Goal: Information Seeking & Learning: Learn about a topic

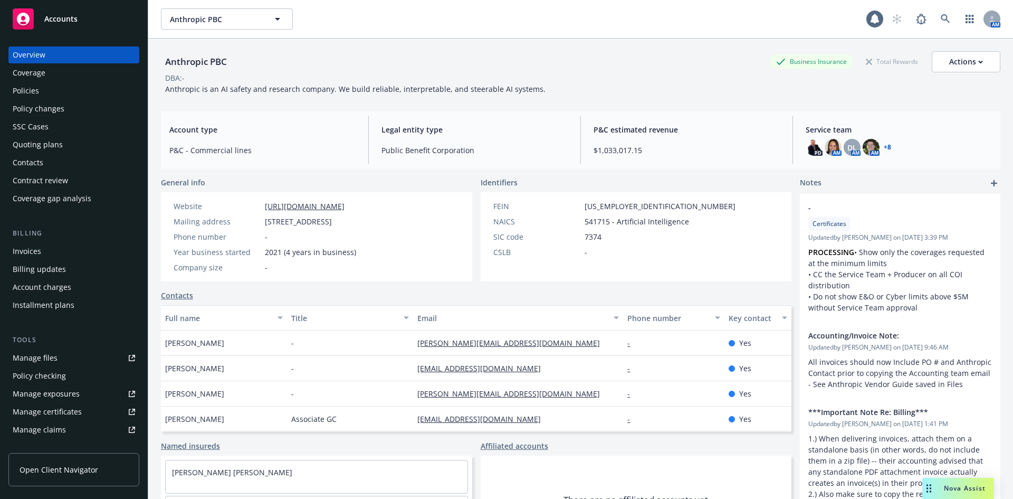
click at [941, 489] on div "Nova Assist" at bounding box center [965, 487] width 59 height 9
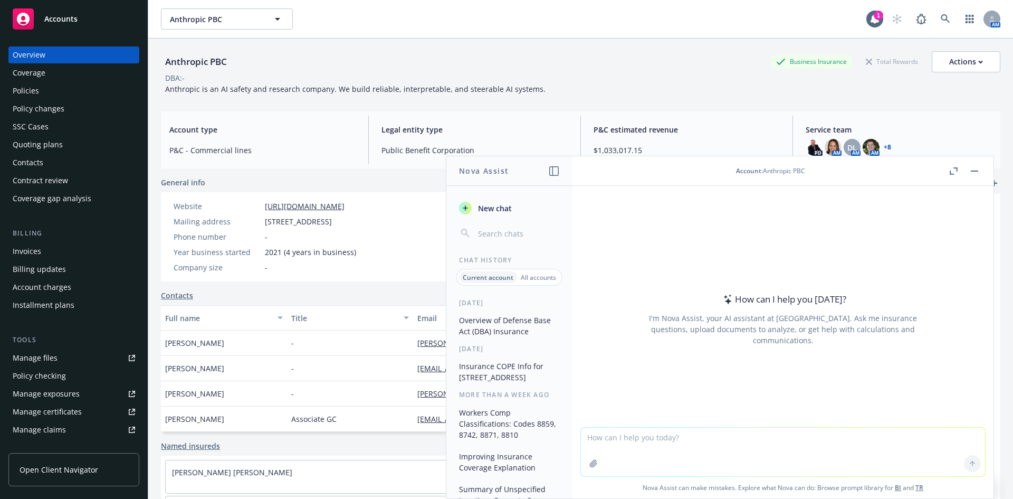
click at [607, 440] on textarea at bounding box center [783, 451] width 404 height 49
type textarea "C"
click at [638, 435] on textarea "potential" at bounding box center [783, 451] width 404 height 50
paste textarea "Contingent BI/PD exposure with any suggested meet ups."
click at [846, 441] on textarea "potential Contingent BI/PD exposure with any suggested meet ups." at bounding box center [783, 451] width 404 height 50
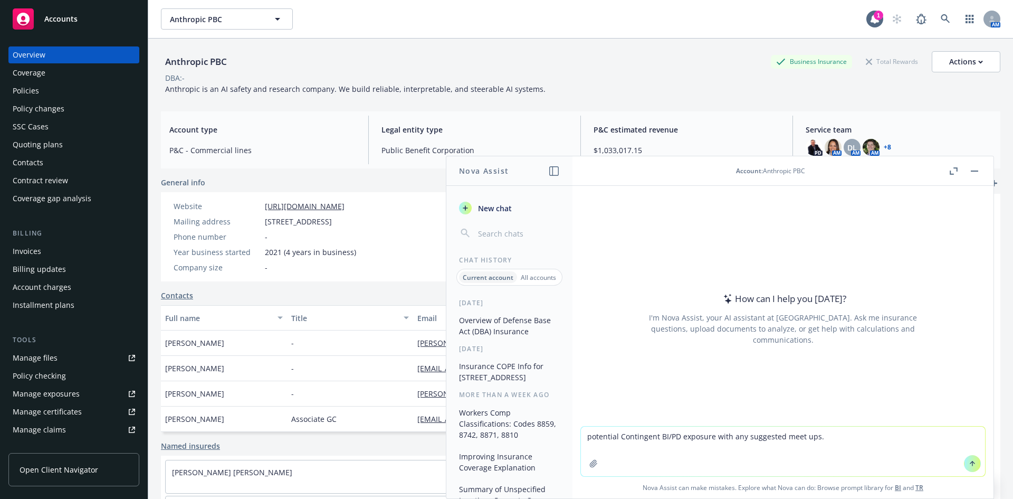
type textarea "potential Contingent BI/PD exposure with any suggested meet ups"
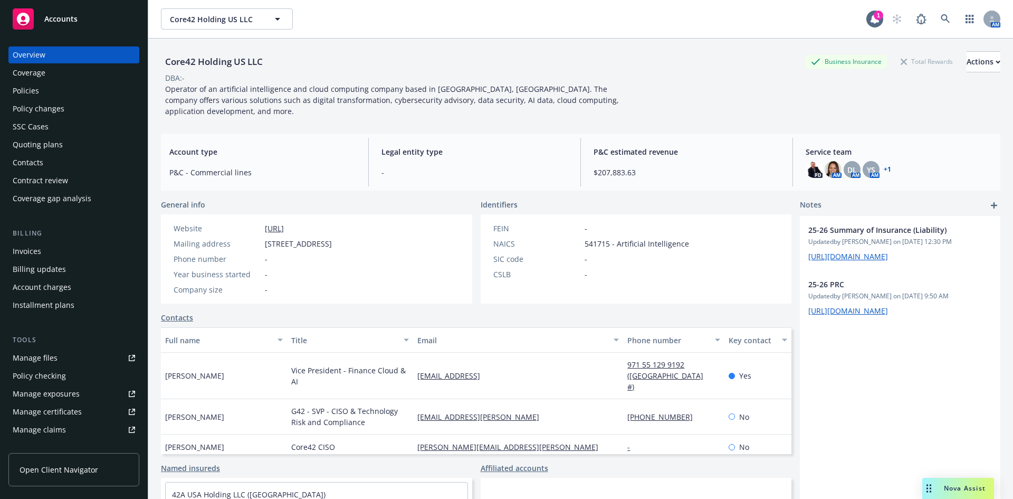
click at [36, 89] on div "Policies" at bounding box center [26, 90] width 26 height 17
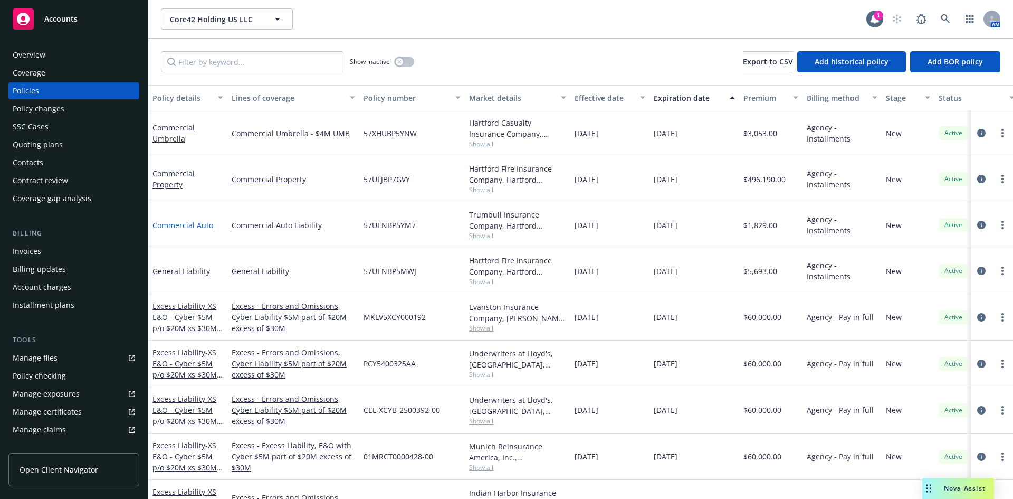
click at [198, 225] on link "Commercial Auto" at bounding box center [183, 225] width 61 height 10
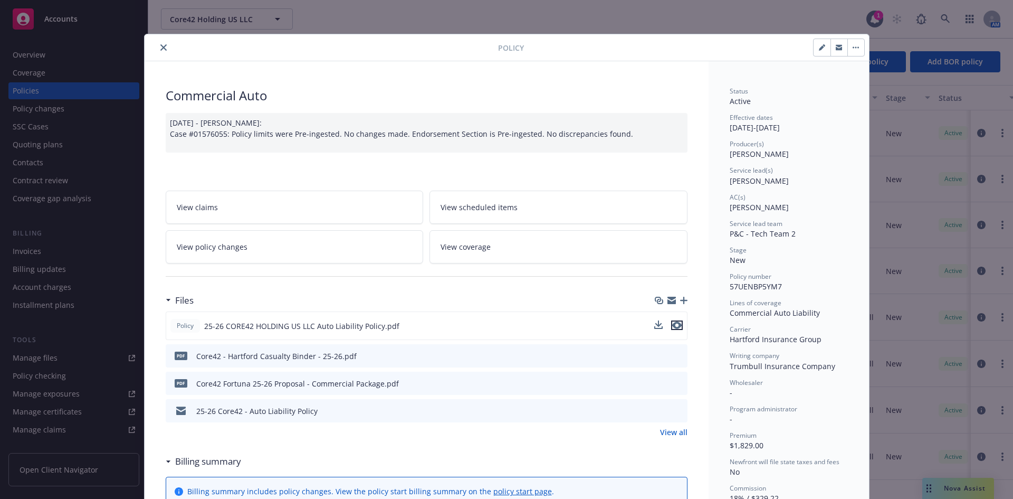
click at [672, 322] on icon "preview file" at bounding box center [676, 324] width 9 height 7
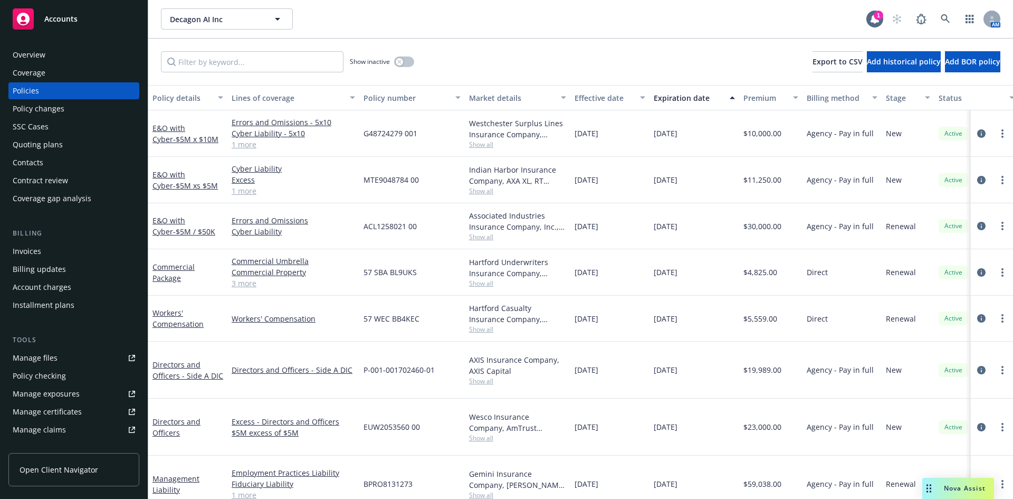
click at [56, 52] on div "Overview" at bounding box center [74, 54] width 122 height 17
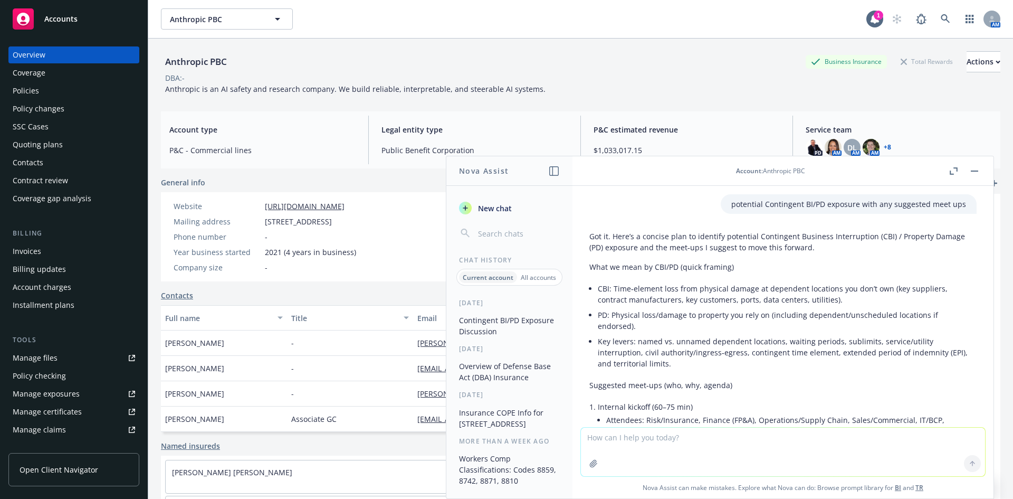
click at [18, 87] on div "Policies" at bounding box center [26, 90] width 26 height 17
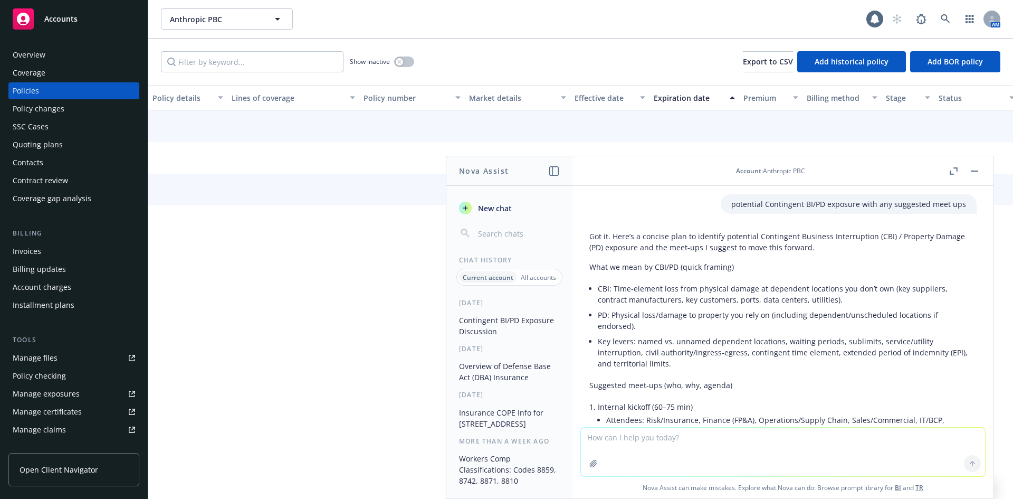
click at [228, 55] on div "Show inactive Export to CSV Add historical policy Add BOR policy" at bounding box center [580, 62] width 865 height 46
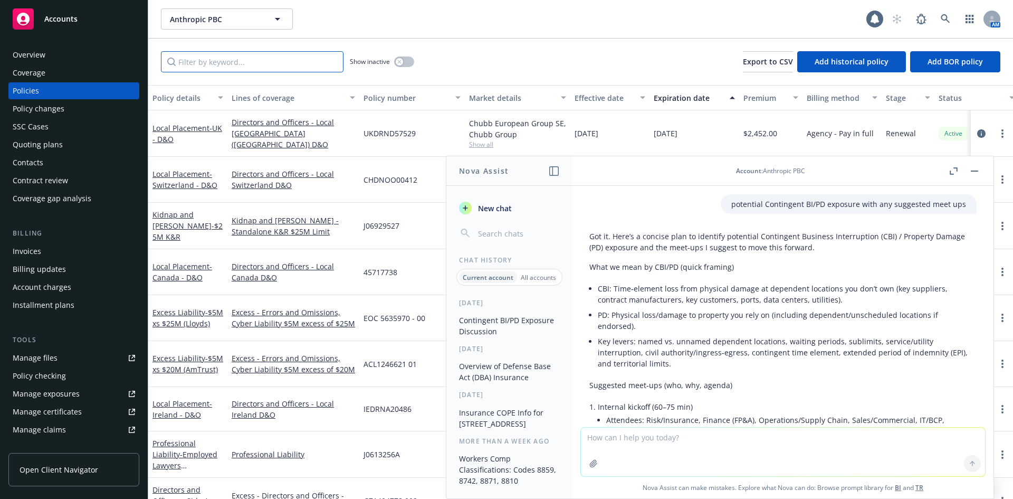
click at [229, 58] on input "Filter by keyword..." at bounding box center [252, 61] width 183 height 21
click at [203, 69] on input "Filter by keyword..." at bounding box center [252, 61] width 183 height 21
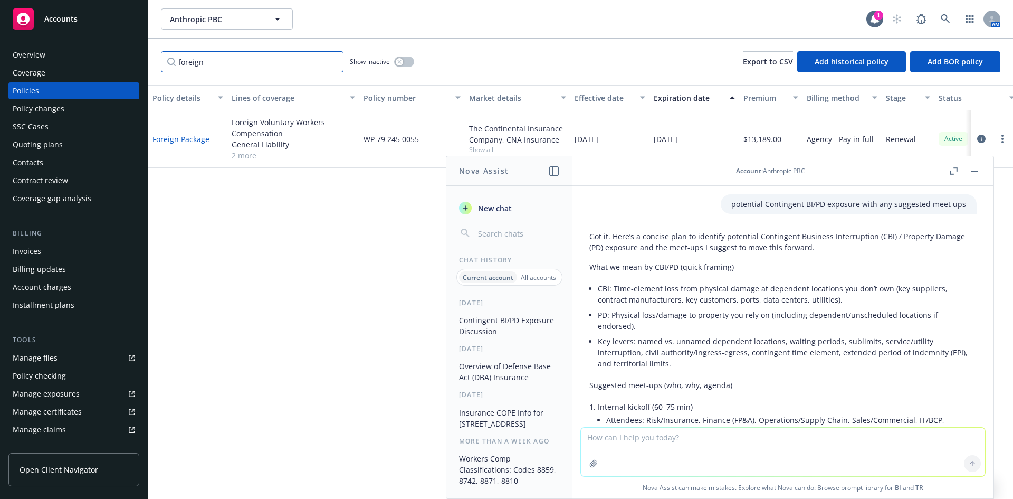
type input "foreign"
click at [188, 136] on link "Foreign Package" at bounding box center [181, 139] width 57 height 10
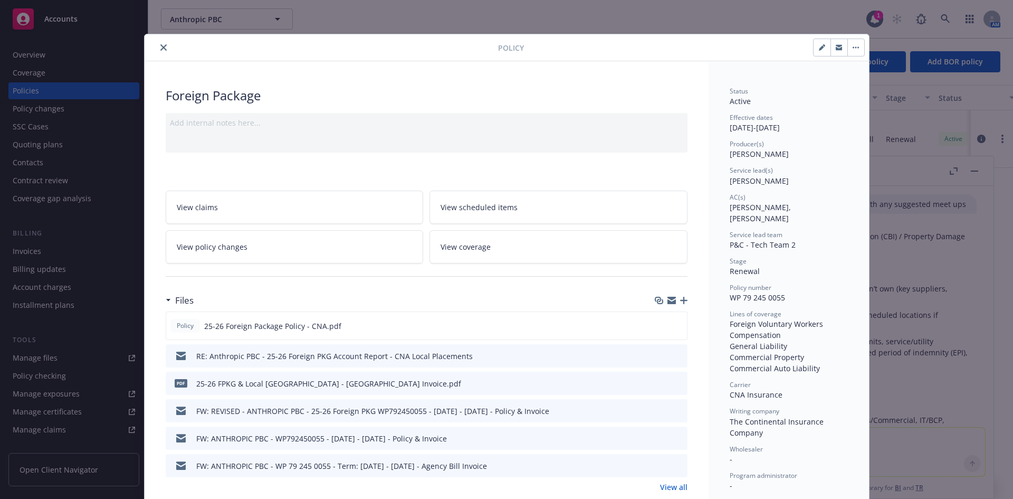
click at [979, 172] on div "Policy Foreign Package Add internal notes here... View claims View scheduled it…" at bounding box center [506, 249] width 1013 height 499
click at [977, 171] on div "Policy Foreign Package Add internal notes here... View claims View scheduled it…" at bounding box center [506, 249] width 1013 height 499
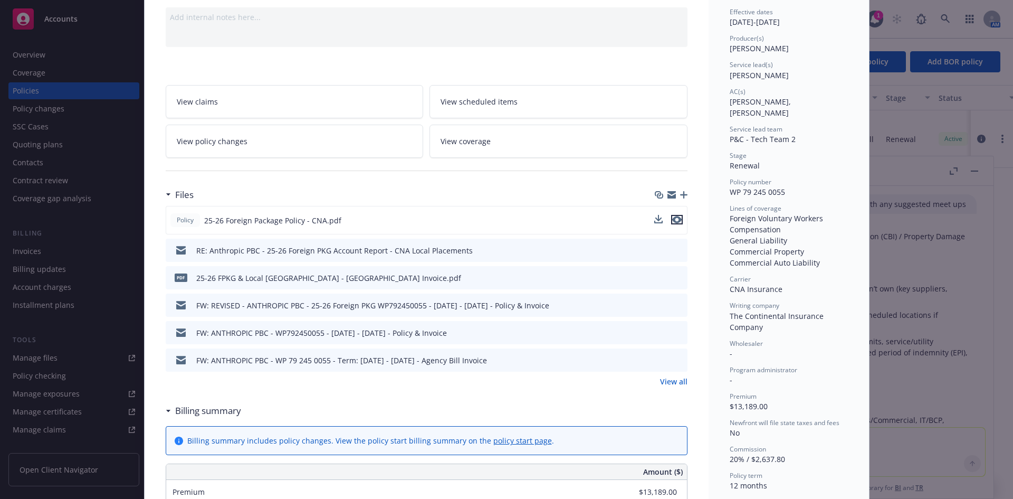
click at [673, 217] on icon "preview file" at bounding box center [676, 219] width 9 height 7
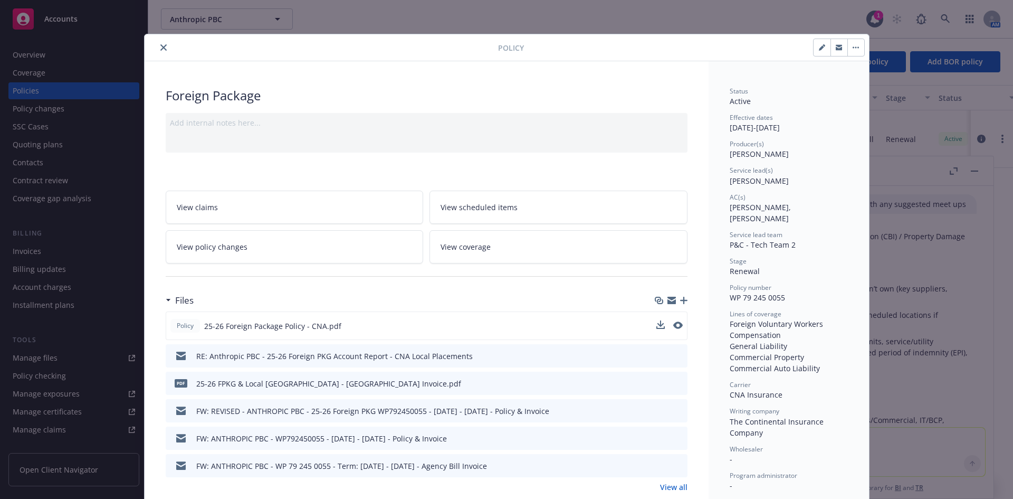
scroll to position [53, 0]
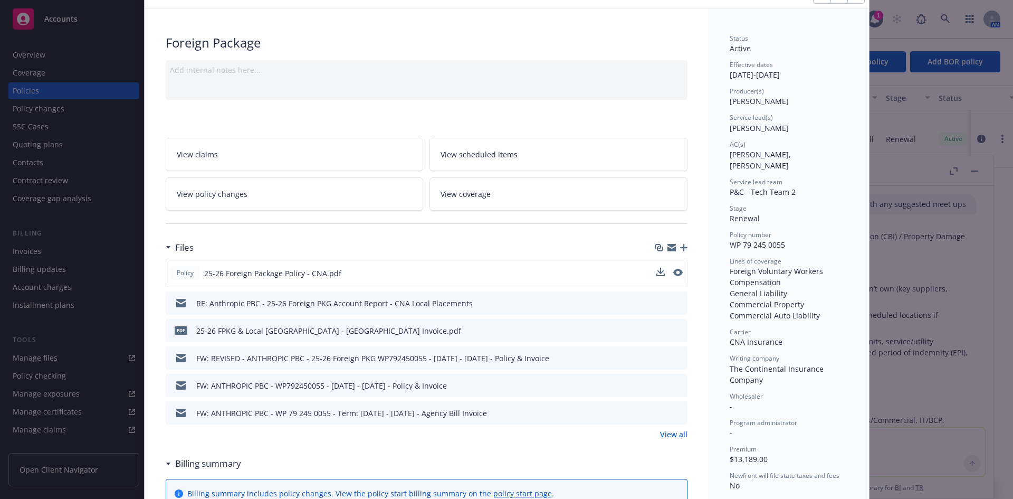
click at [667, 435] on link "View all" at bounding box center [673, 434] width 27 height 11
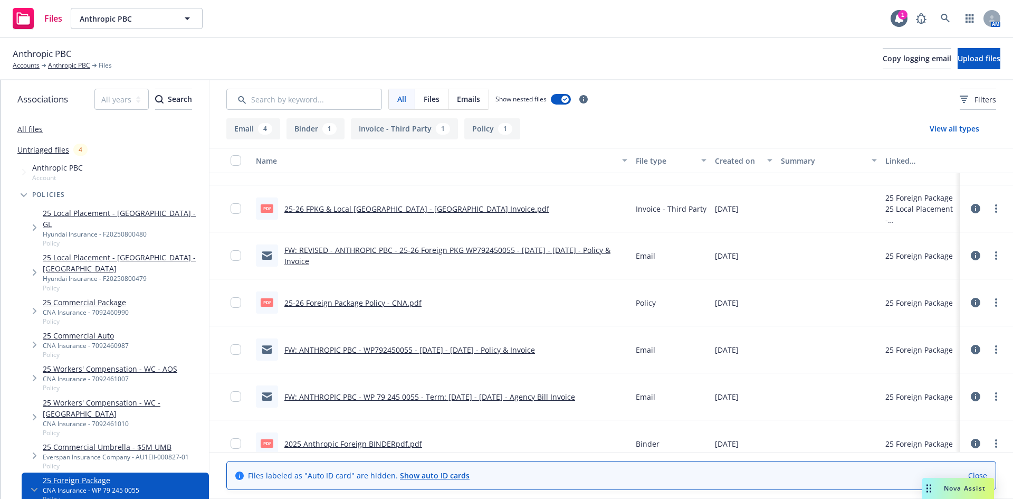
scroll to position [50, 0]
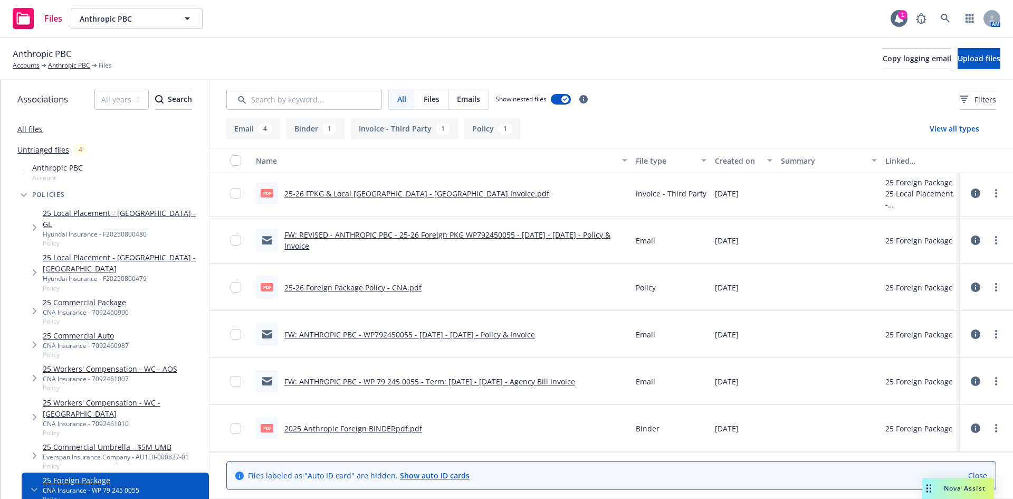
click at [356, 427] on link "2025 Anthropic Foreign BINDERpdf.pdf" at bounding box center [353, 428] width 138 height 10
click at [69, 65] on link "Anthropic PBC" at bounding box center [69, 65] width 42 height 9
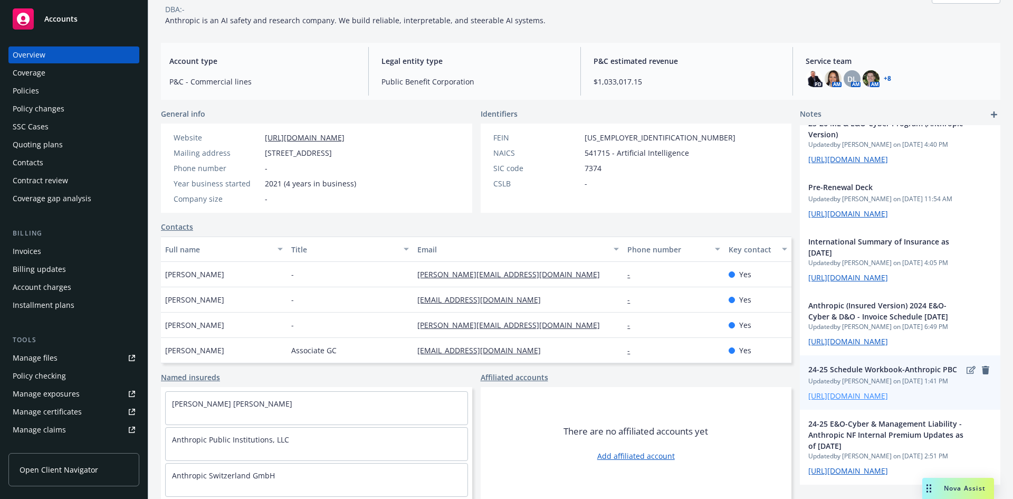
scroll to position [1082, 0]
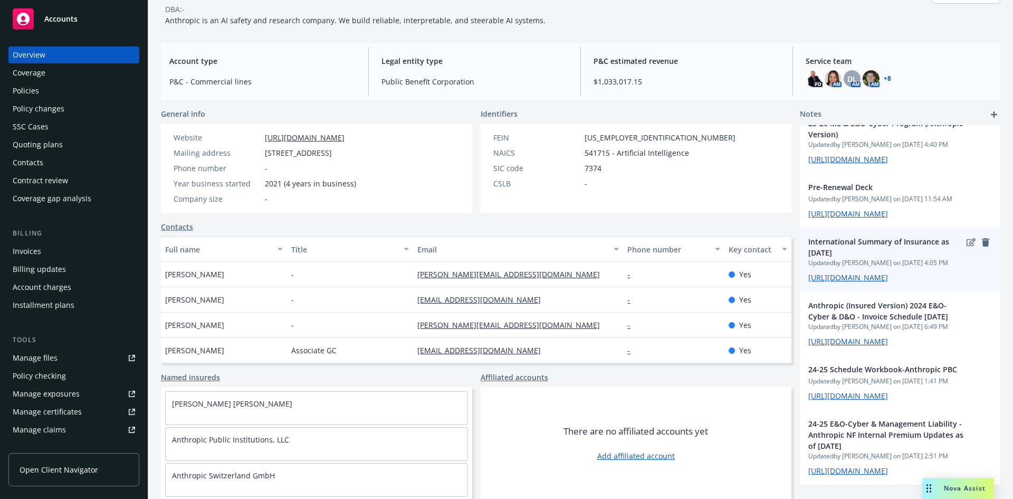
click at [967, 246] on icon "edit" at bounding box center [971, 242] width 9 height 8
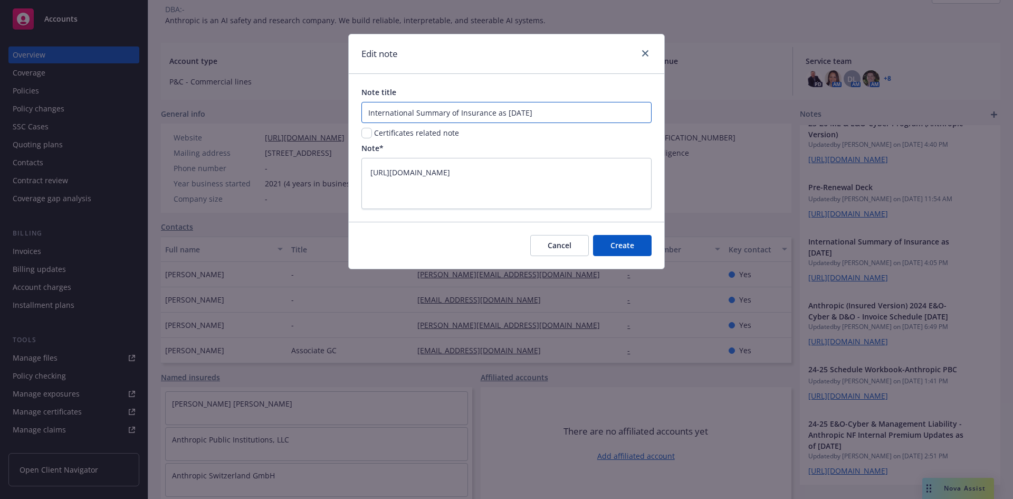
drag, startPoint x: 504, startPoint y: 112, endPoint x: 680, endPoint y: 132, distance: 177.4
click at [680, 132] on div "Edit note Note title International Summary of Insurance as 9.5.24 Certificates …" at bounding box center [506, 249] width 1013 height 499
type textarea "x"
type input "International Summary of Insurance as 9"
type textarea "x"
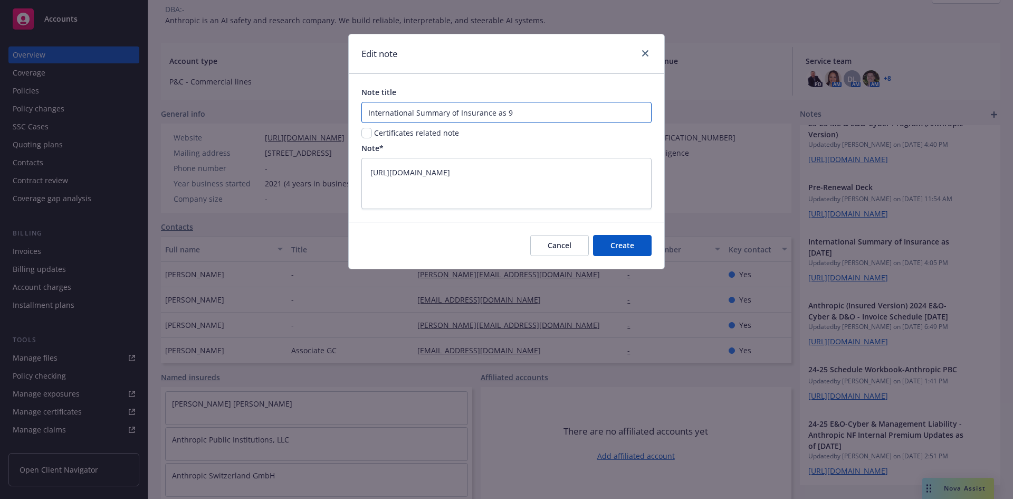
type input "International Summary of Insurance as 9/"
type textarea "x"
type input "International Summary of Insurance as 9/1"
type textarea "x"
type input "International Summary of Insurance as 9/18"
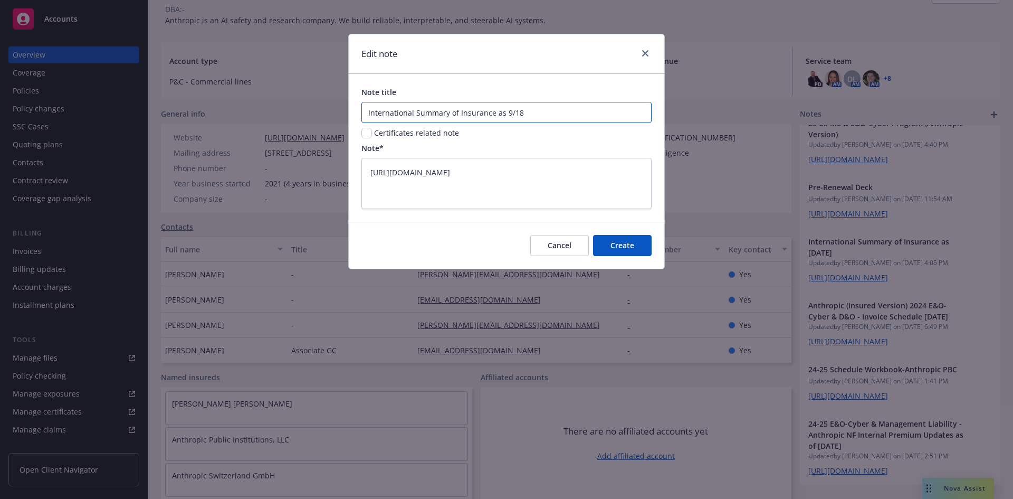
type textarea "x"
type input "International Summary of Insurance as 9/18."
type textarea "x"
type input "International Summary of Insurance as 9/18.2"
type textarea "x"
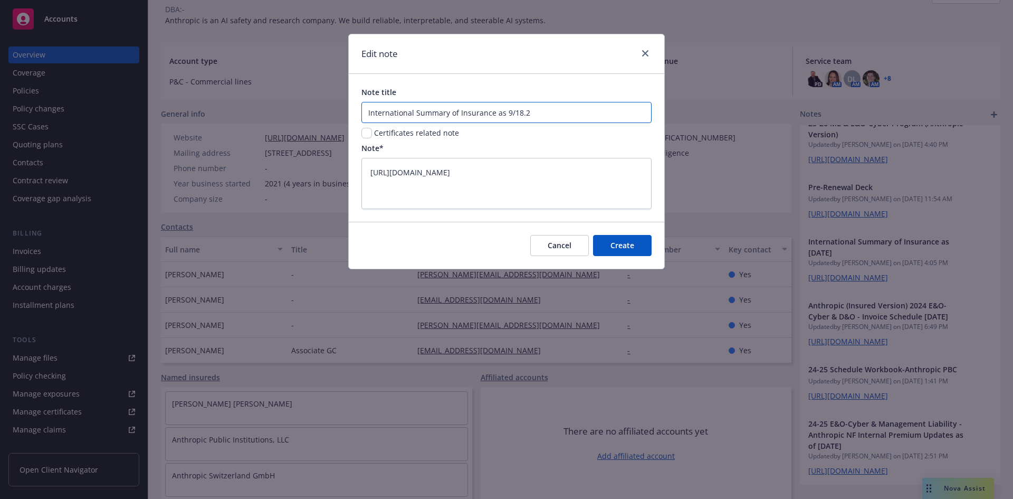
type input "International Summary of Insurance as 9/18.25"
click at [512, 113] on input "International Summary of Insurance as 9/18.25" at bounding box center [506, 112] width 290 height 21
type textarea "x"
type input "International Summary of Insurance as 918.25"
type textarea "x"
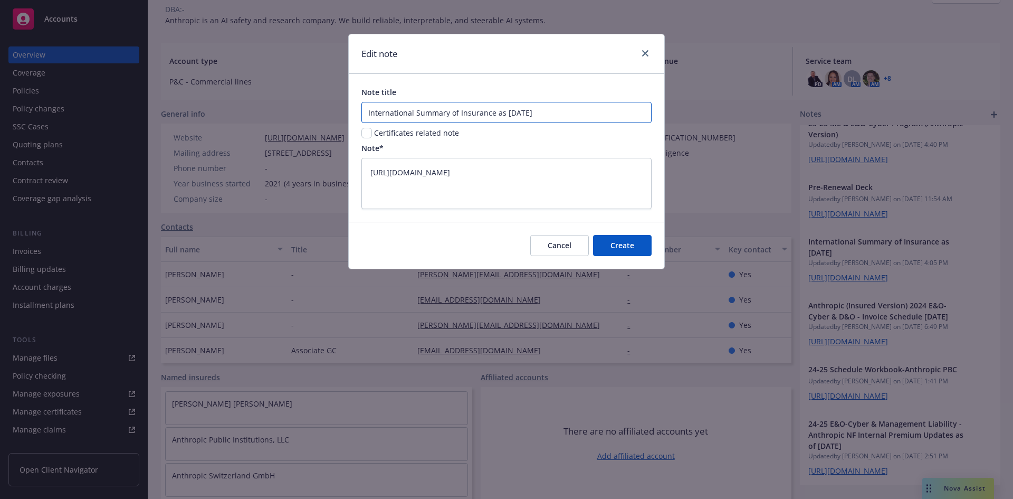
type input "International Summary of Insurance as 9.18.25"
drag, startPoint x: 556, startPoint y: 199, endPoint x: 57, endPoint y: 56, distance: 519.3
click at [57, 56] on div "Edit note Note title International Summary of Insurance as 9.18.25 Certificates…" at bounding box center [506, 249] width 1013 height 499
paste textarea "fjR06aCf1ZAkKqZVt9XgVABLxij3pWy1WRn9F1yisrubw?e=uG0J0i"
type textarea "x"
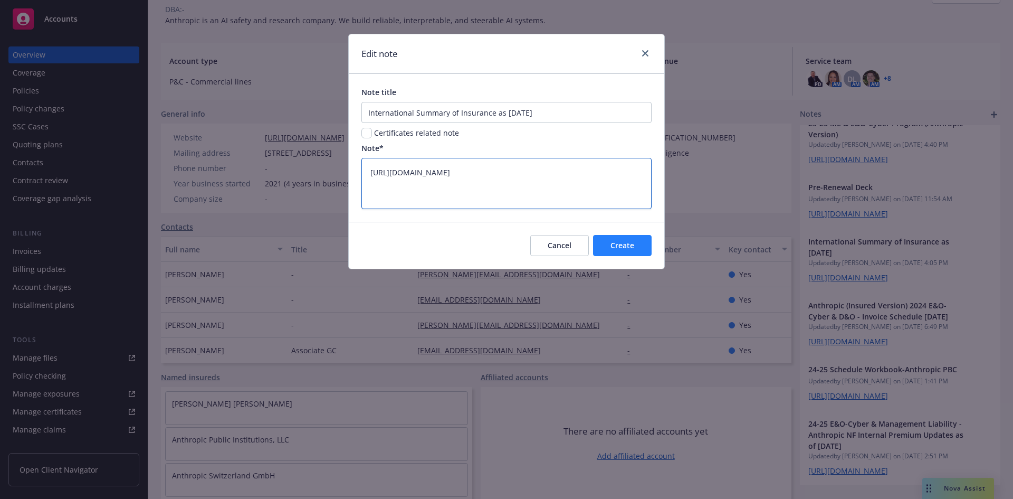
type textarea "https://iln-my.sharepoint.com/:x:/g/personal/claudia_brito_newfront_com/EfjR06a…"
click at [633, 243] on span "Create" at bounding box center [623, 245] width 24 height 10
type textarea "x"
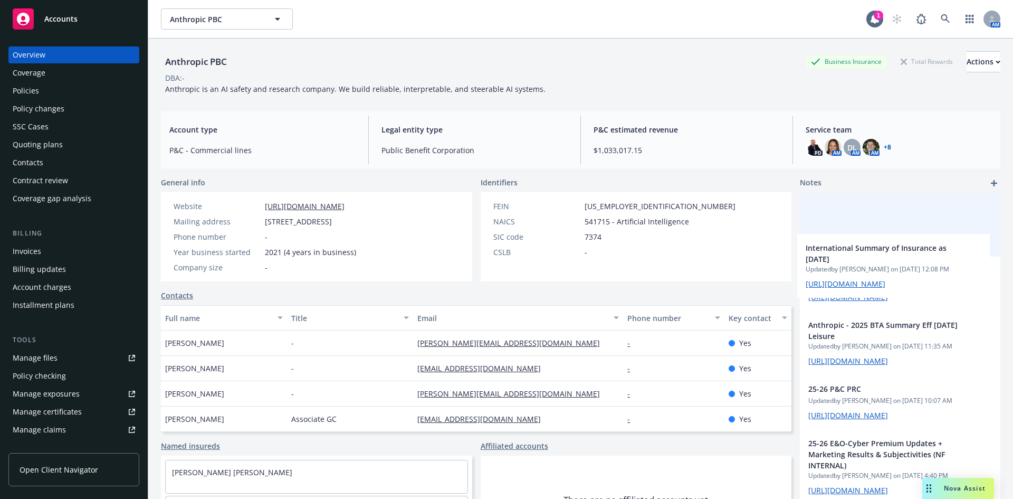
scroll to position [770, 0]
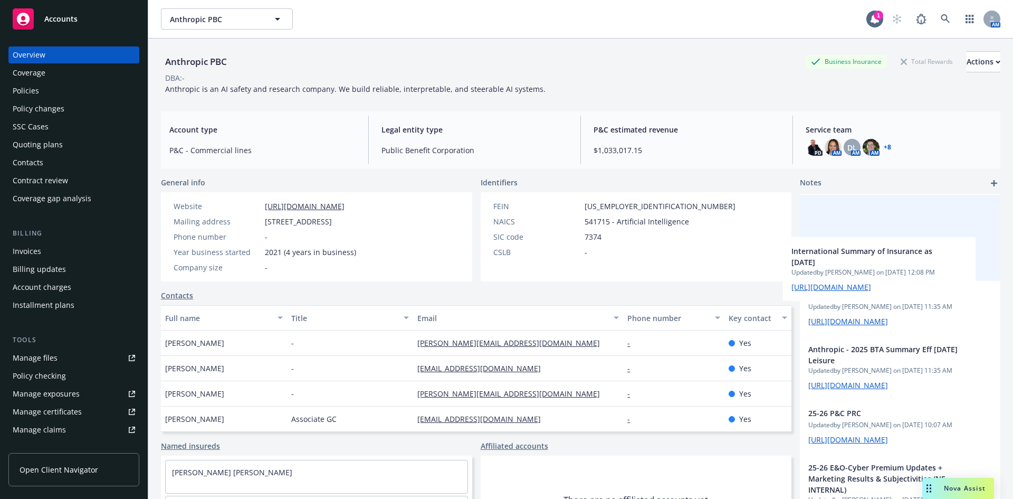
drag, startPoint x: 912, startPoint y: 411, endPoint x: 901, endPoint y: 261, distance: 150.8
click at [901, 261] on div "- Certificates Updated by Jeffrey Han on 08/19/2024, 3:39 PM PROCESSING • Show …" at bounding box center [900, 137] width 201 height 1404
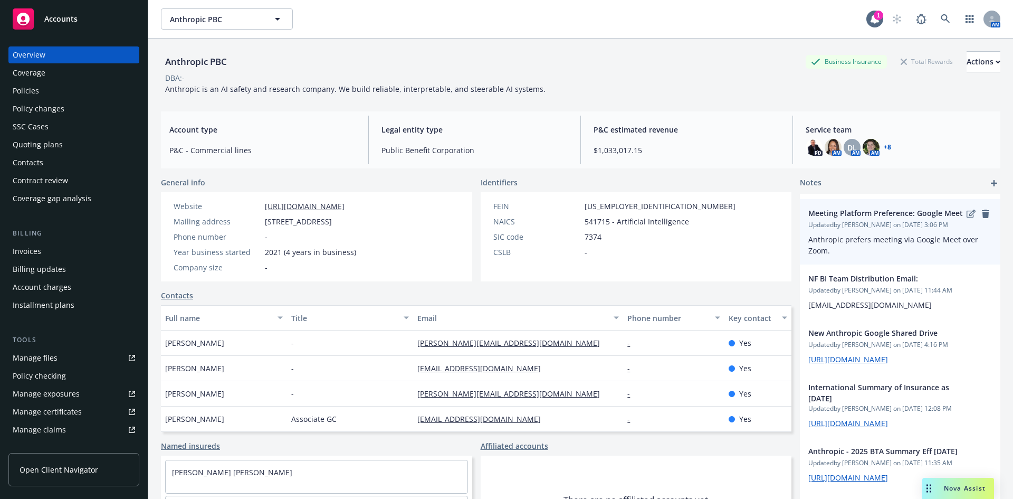
scroll to position [598, 0]
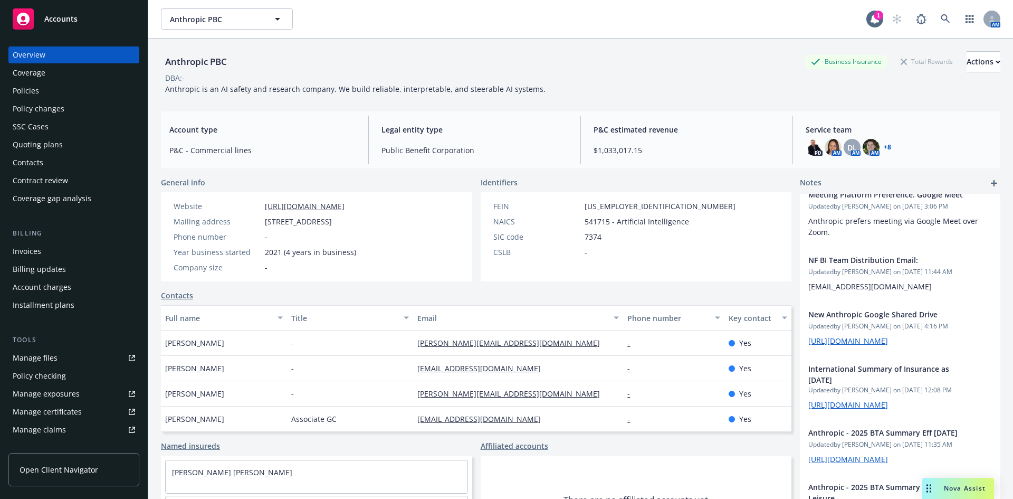
click at [32, 94] on div "Policies" at bounding box center [26, 90] width 26 height 17
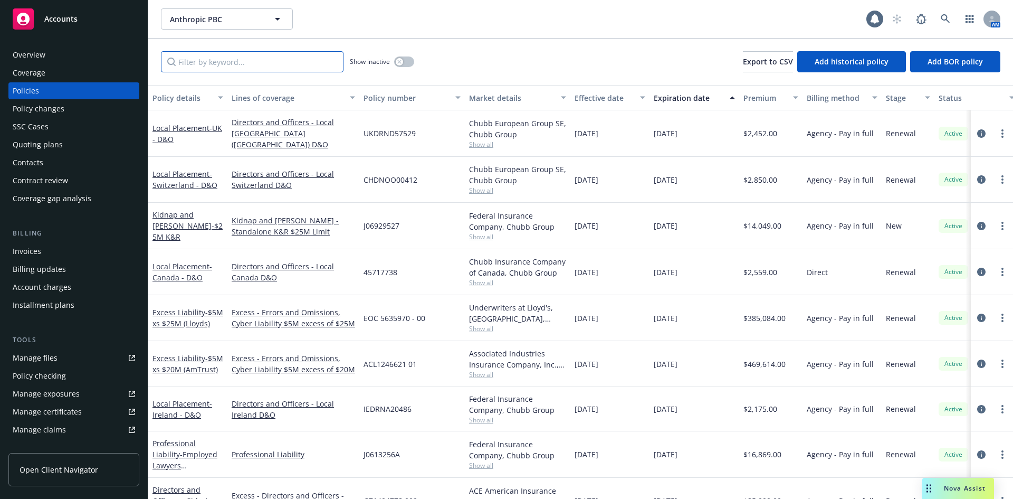
drag, startPoint x: 101, startPoint y: 83, endPoint x: 294, endPoint y: 61, distance: 193.9
click at [294, 61] on input "Filter by keyword..." at bounding box center [252, 61] width 183 height 21
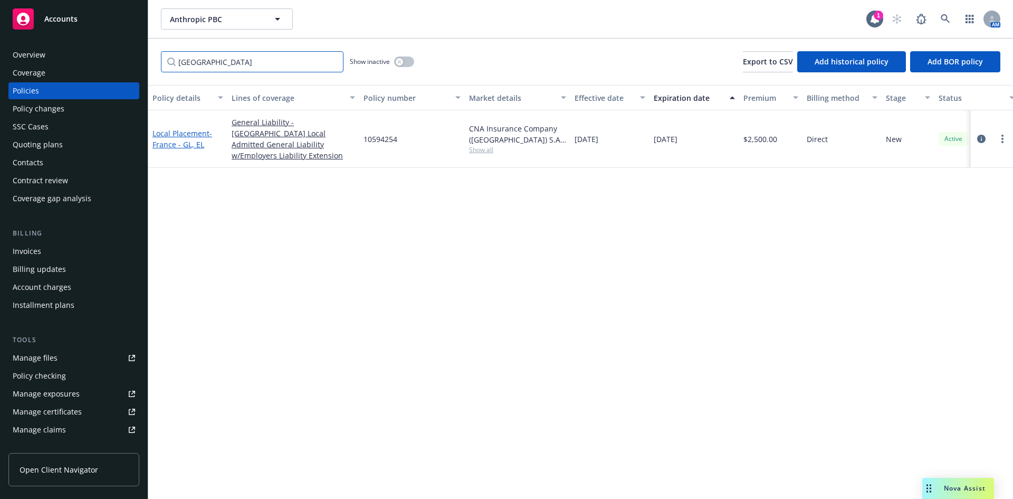
type input "france"
click at [189, 130] on link "Local Placement - France - GL, EL" at bounding box center [183, 138] width 60 height 21
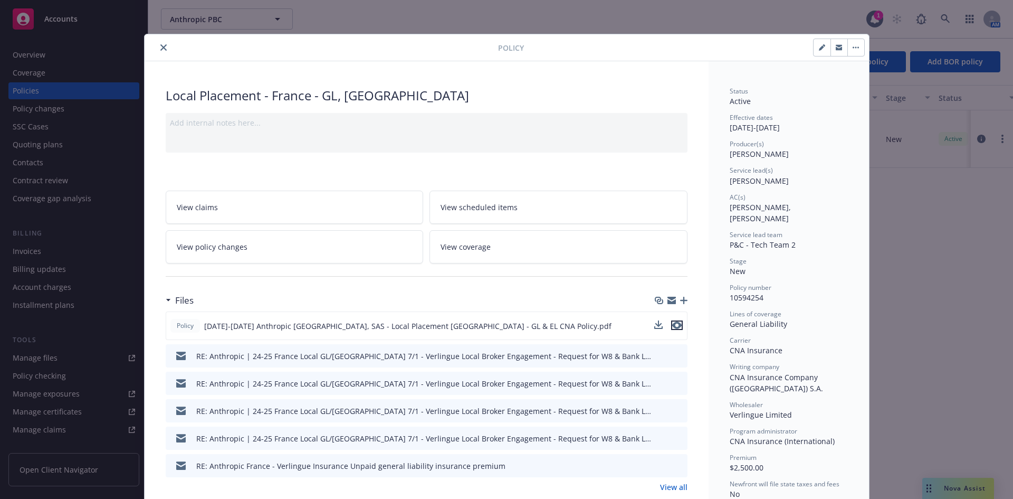
click at [672, 327] on icon "preview file" at bounding box center [676, 324] width 9 height 7
click at [160, 45] on icon "close" at bounding box center [163, 47] width 6 height 6
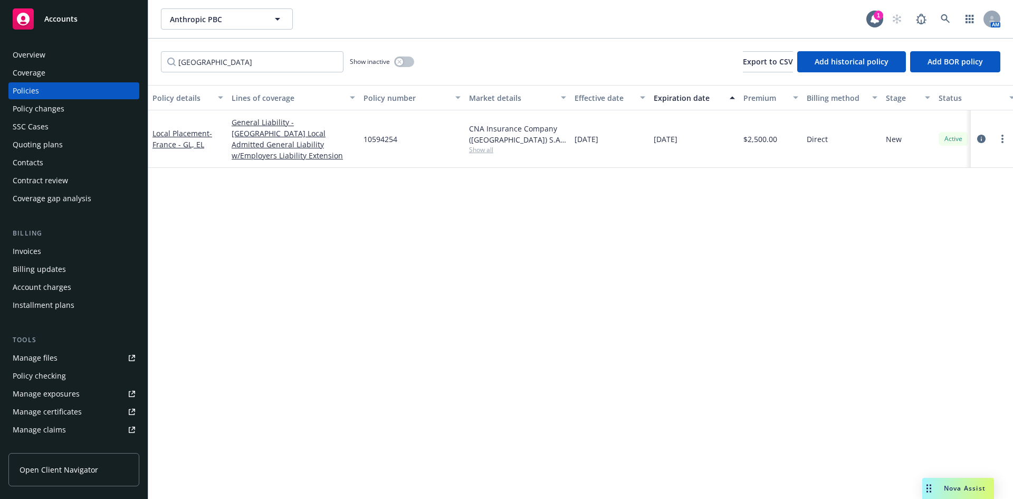
click at [944, 484] on span "Nova Assist" at bounding box center [965, 487] width 42 height 9
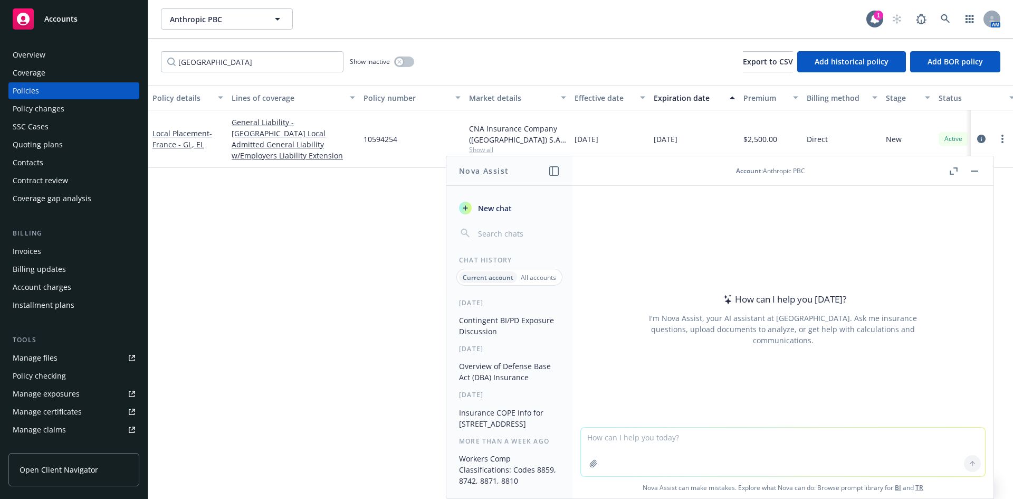
click at [673, 430] on textarea at bounding box center [783, 451] width 404 height 49
type textarea "translate pages 3, 4, and 5 from this policy from French to English"
click at [594, 462] on icon "button" at bounding box center [593, 463] width 8 height 8
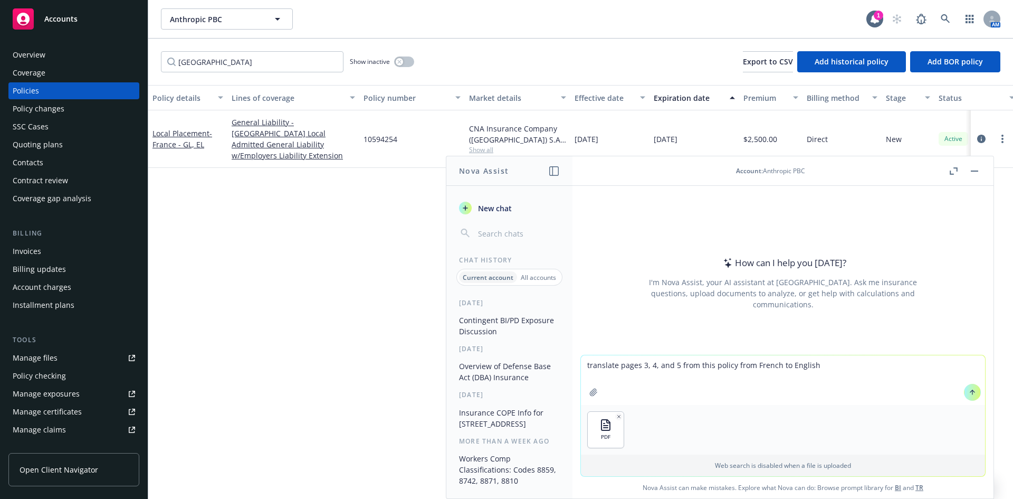
click at [964, 394] on button at bounding box center [972, 392] width 17 height 17
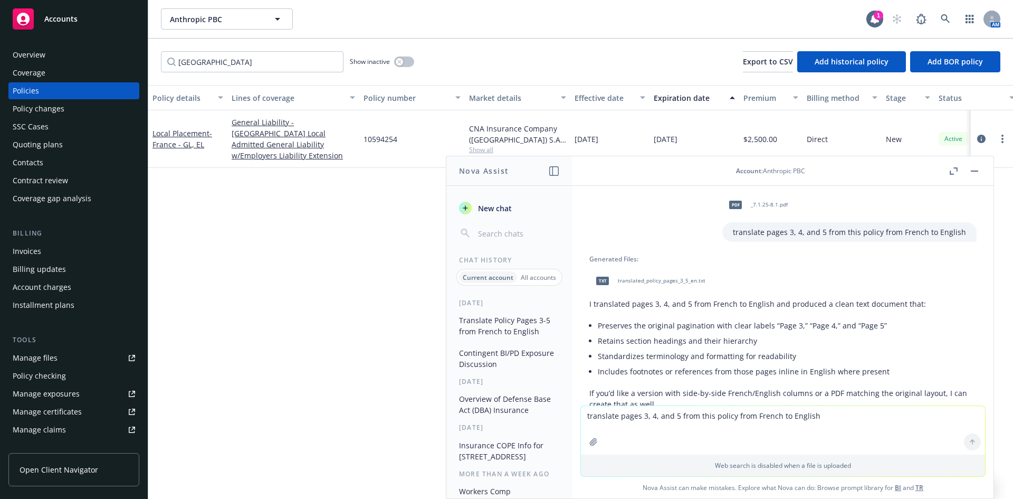
scroll to position [55, 0]
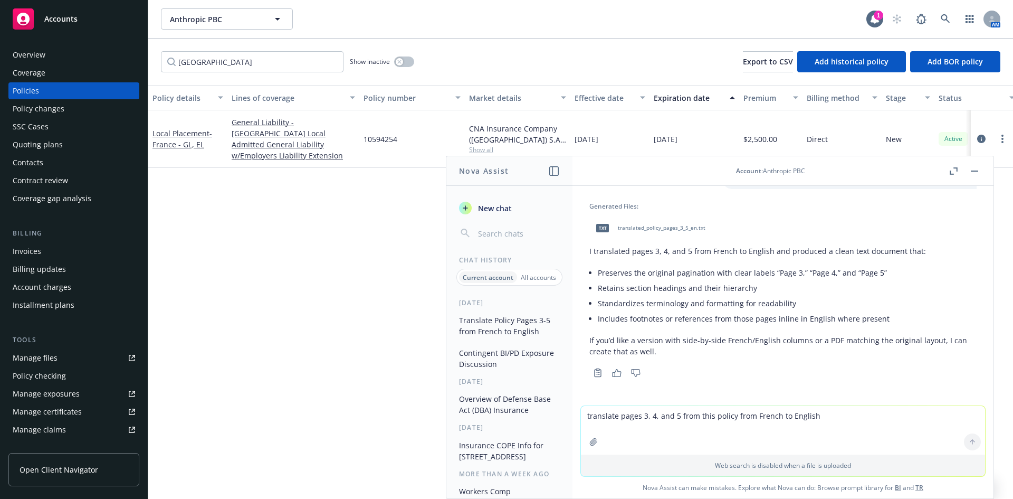
click at [652, 227] on span "translated_policy_pages_3_5_en.txt" at bounding box center [662, 227] width 88 height 7
click at [405, 59] on button "button" at bounding box center [404, 61] width 20 height 11
drag, startPoint x: 215, startPoint y: 240, endPoint x: 229, endPoint y: 47, distance: 193.7
click at [216, 235] on div "Policy details Lines of coverage Policy number Market details Effective date Ex…" at bounding box center [580, 292] width 865 height 414
drag, startPoint x: 234, startPoint y: 54, endPoint x: 237, endPoint y: 60, distance: 6.9
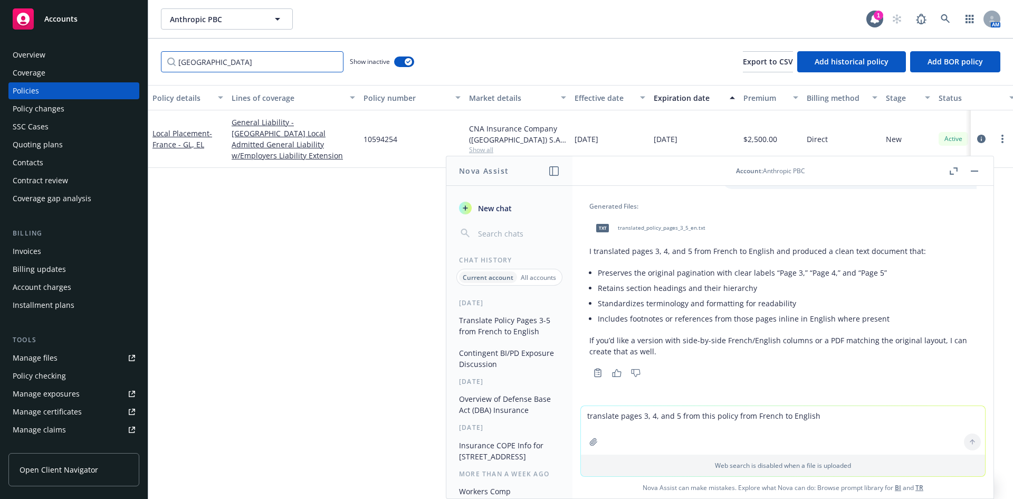
click at [234, 53] on input "france" at bounding box center [252, 61] width 183 height 21
click at [403, 60] on button "button" at bounding box center [404, 61] width 20 height 11
drag, startPoint x: 274, startPoint y: 63, endPoint x: 36, endPoint y: 62, distance: 238.0
click at [36, 62] on div "Accounts Overview Coverage Policies Policy changes SSC Cases Quoting plans Cont…" at bounding box center [506, 249] width 1013 height 499
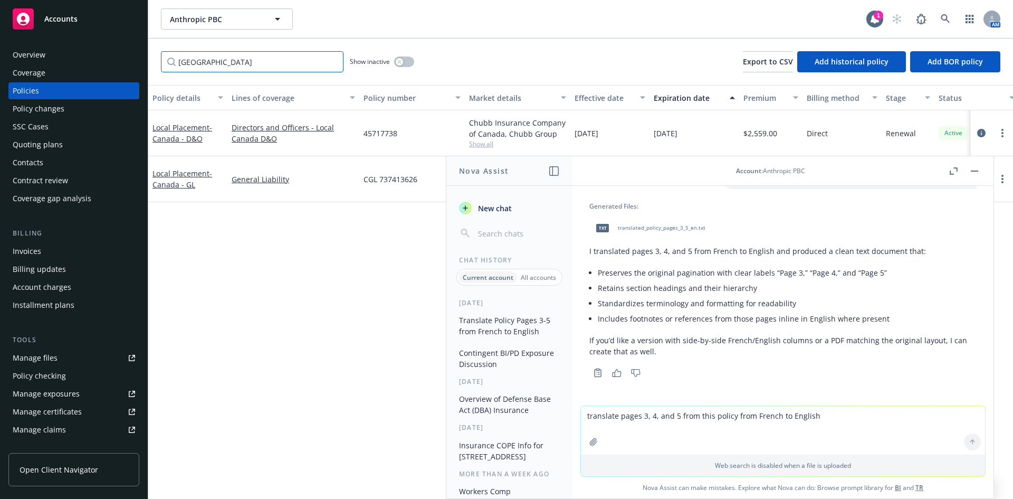
type input "canada"
click at [182, 165] on div "Local Placement - Canada - GL" at bounding box center [187, 179] width 79 height 46
click at [183, 168] on link "Local Placement - Canada - GL" at bounding box center [183, 178] width 60 height 21
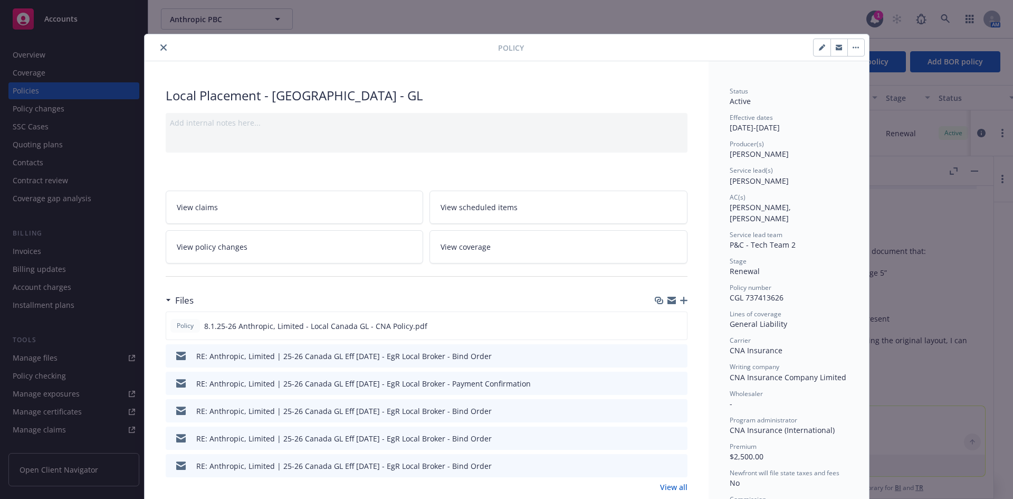
click at [977, 169] on div "Policy Local Placement - Canada - GL Add internal notes here... View claims Vie…" at bounding box center [506, 249] width 1013 height 499
click at [672, 325] on icon "preview file" at bounding box center [676, 324] width 9 height 7
click at [161, 45] on icon "close" at bounding box center [163, 47] width 6 height 6
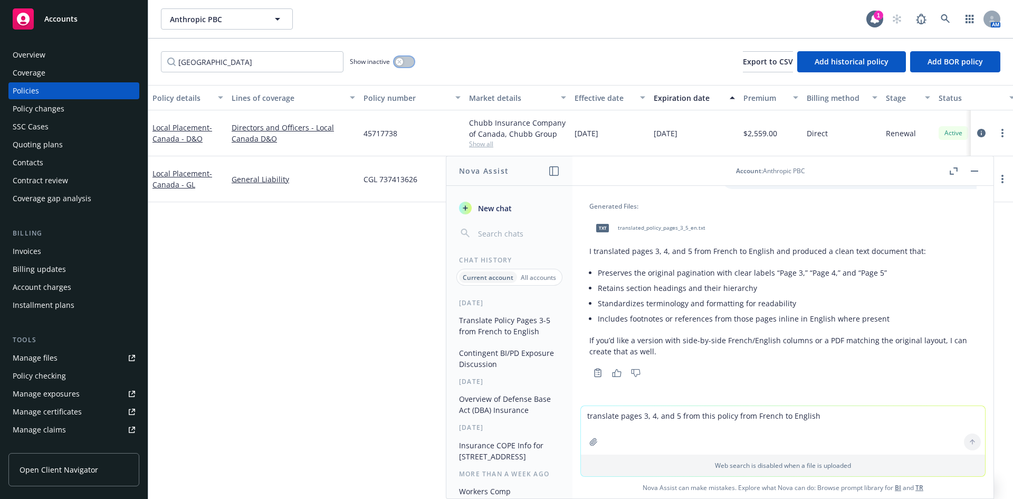
click at [401, 59] on div "button" at bounding box center [399, 61] width 7 height 7
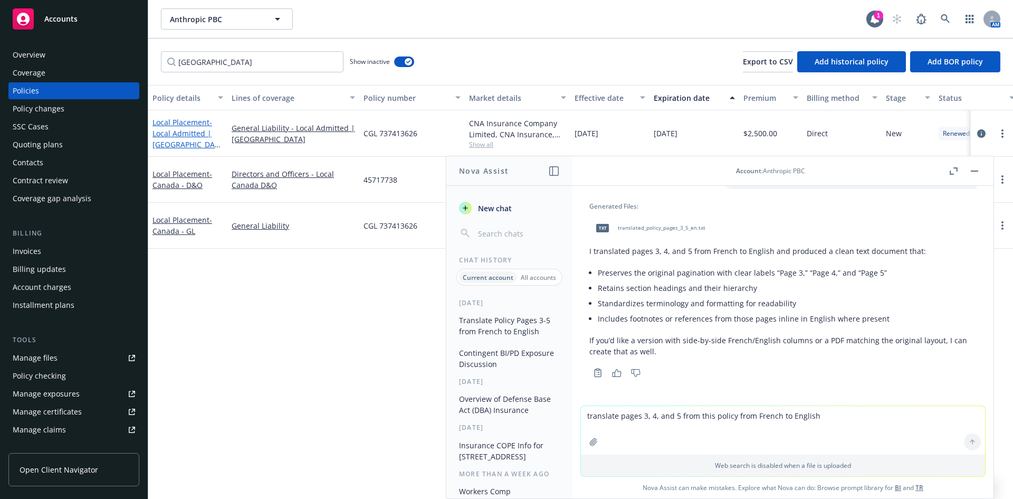
click at [177, 132] on span "- Local Admitted | Canada" at bounding box center [187, 138] width 68 height 43
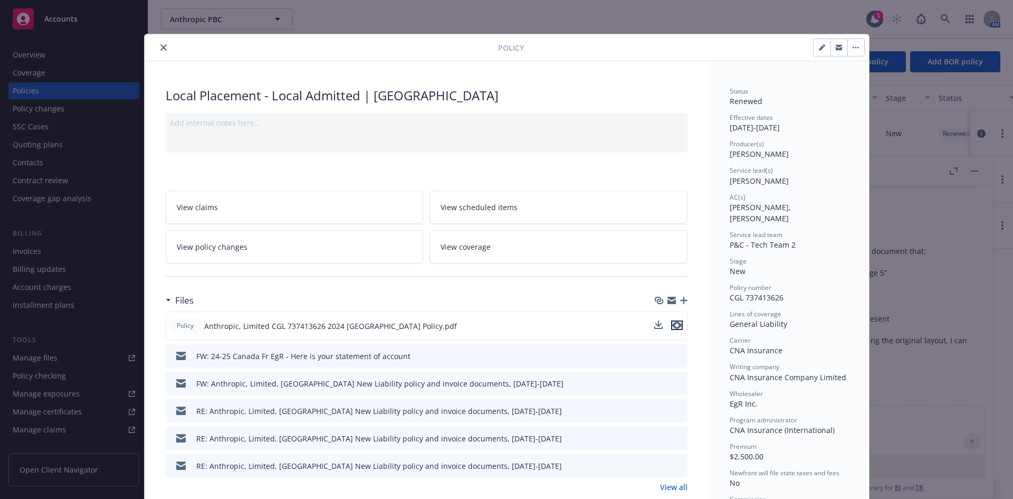
click at [673, 324] on icon "preview file" at bounding box center [676, 324] width 9 height 7
click at [150, 41] on div "Policy" at bounding box center [507, 47] width 725 height 27
click at [166, 51] on div at bounding box center [323, 47] width 349 height 13
click at [162, 48] on icon "close" at bounding box center [163, 47] width 6 height 6
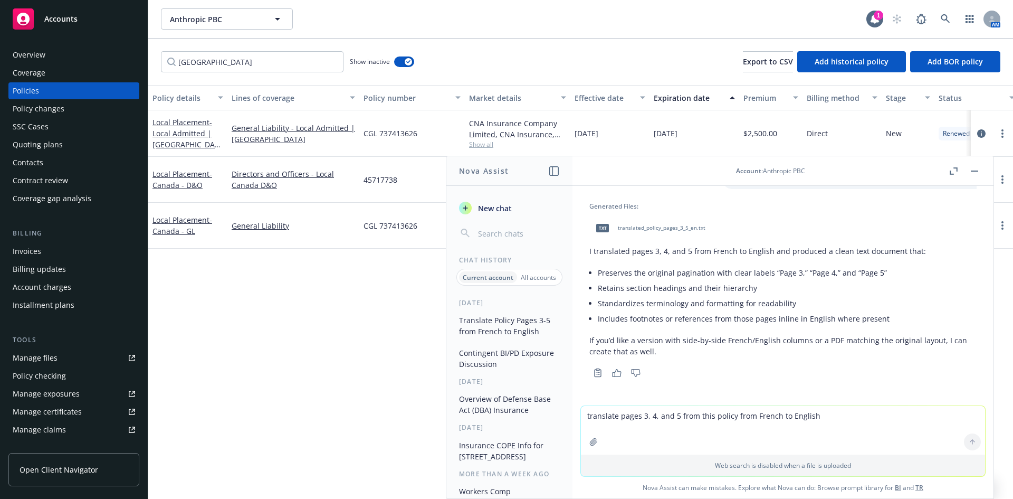
click at [54, 60] on div "Overview" at bounding box center [74, 54] width 122 height 17
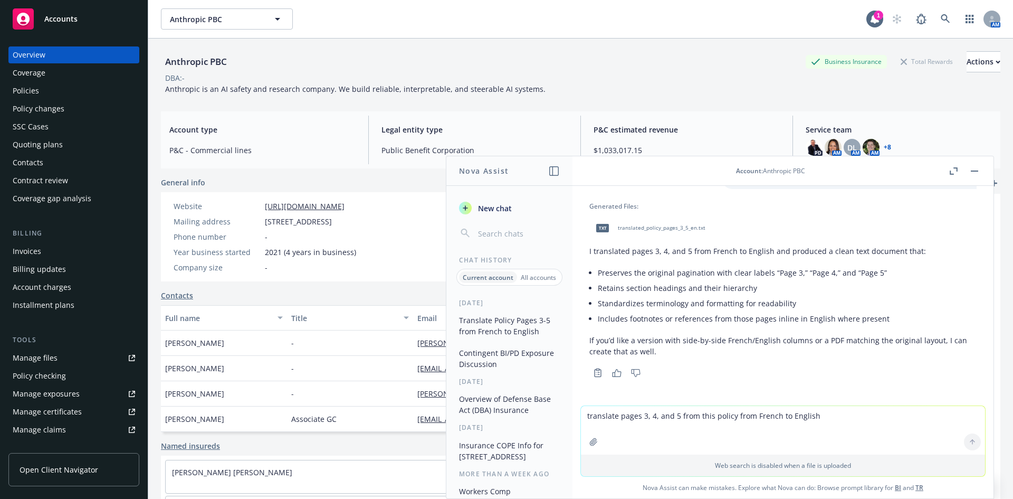
click at [976, 173] on button "button" at bounding box center [974, 171] width 13 height 13
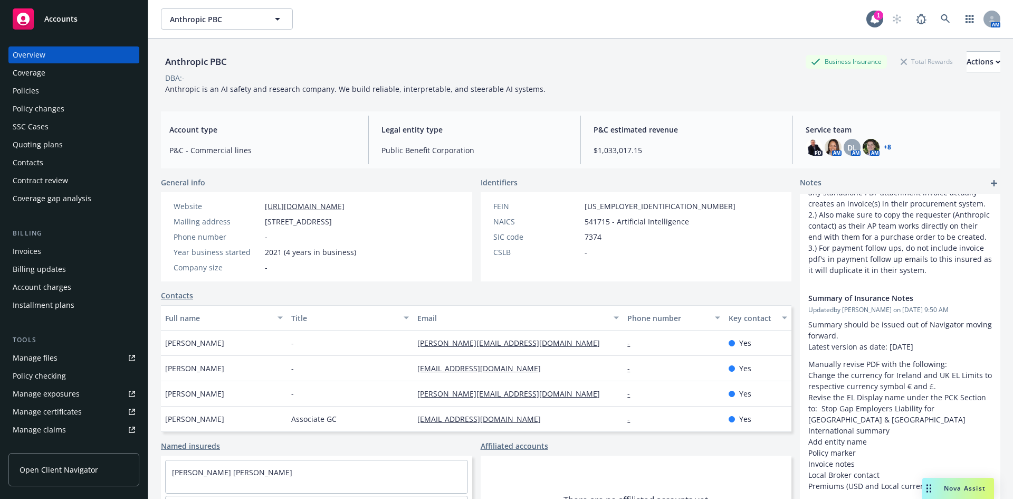
scroll to position [369, 0]
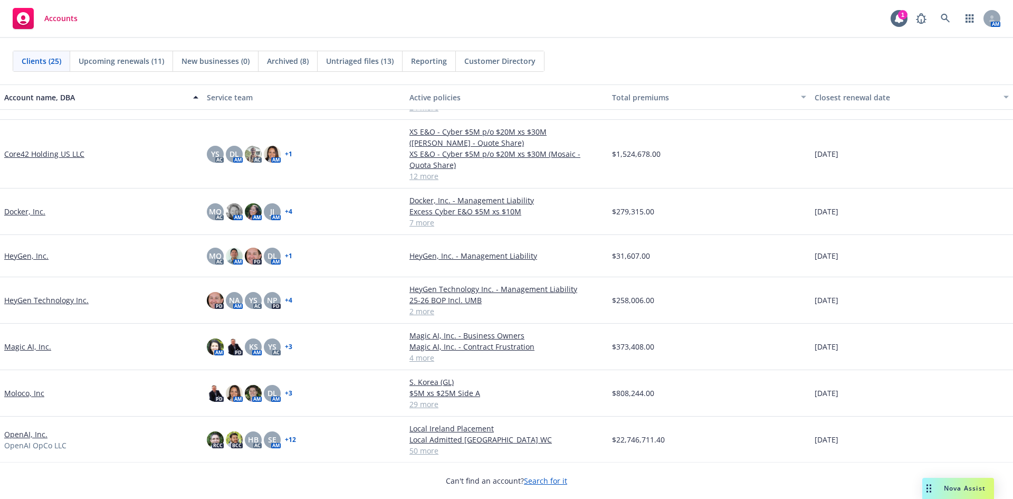
scroll to position [158, 0]
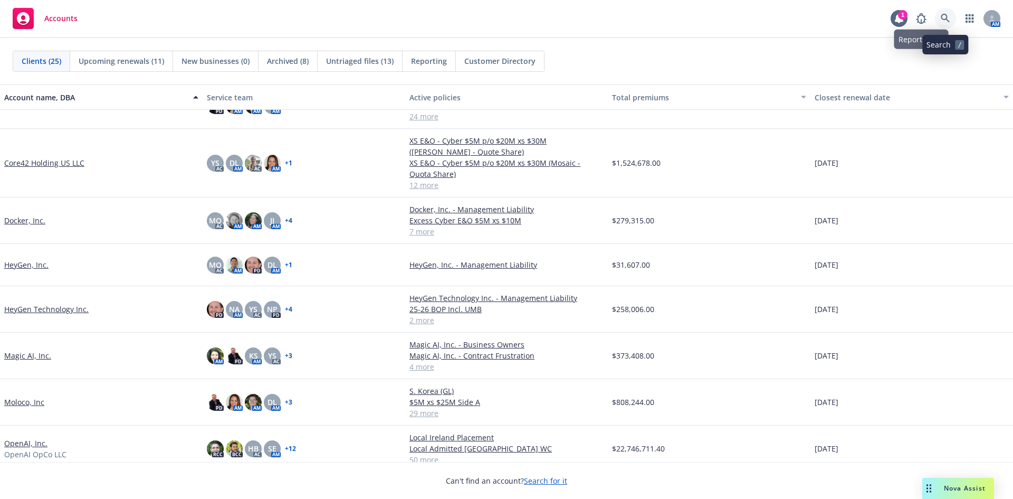
click at [956, 16] on link at bounding box center [945, 18] width 21 height 21
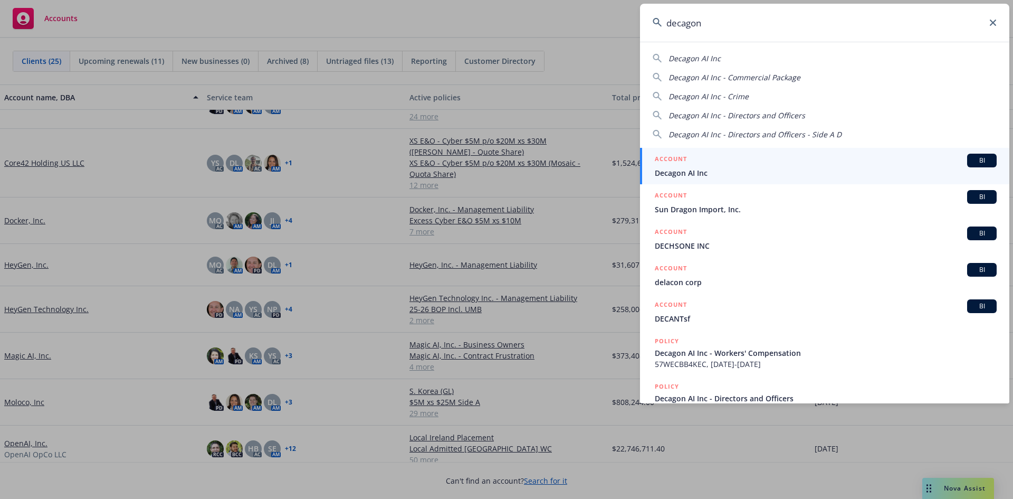
type input "decagon"
click at [719, 172] on span "Decagon AI Inc" at bounding box center [826, 172] width 342 height 11
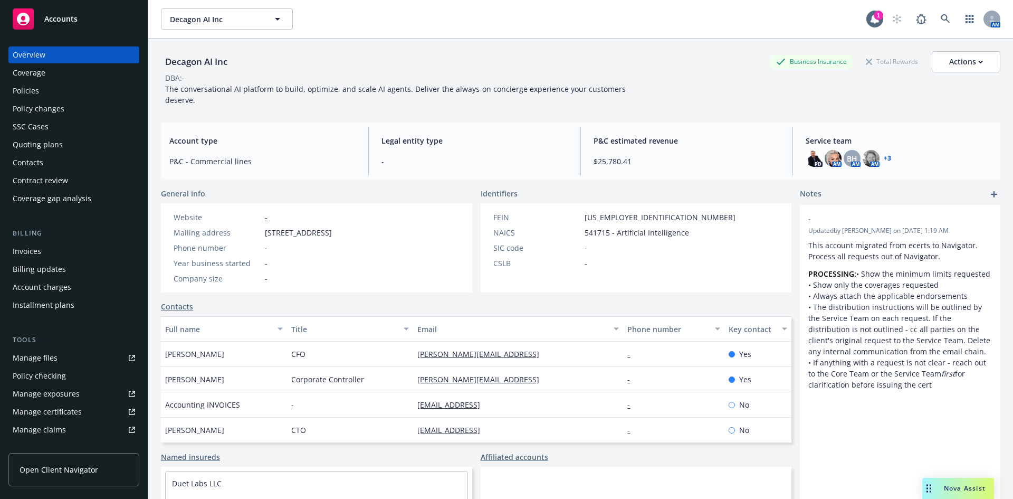
click at [32, 91] on div "Policies" at bounding box center [26, 90] width 26 height 17
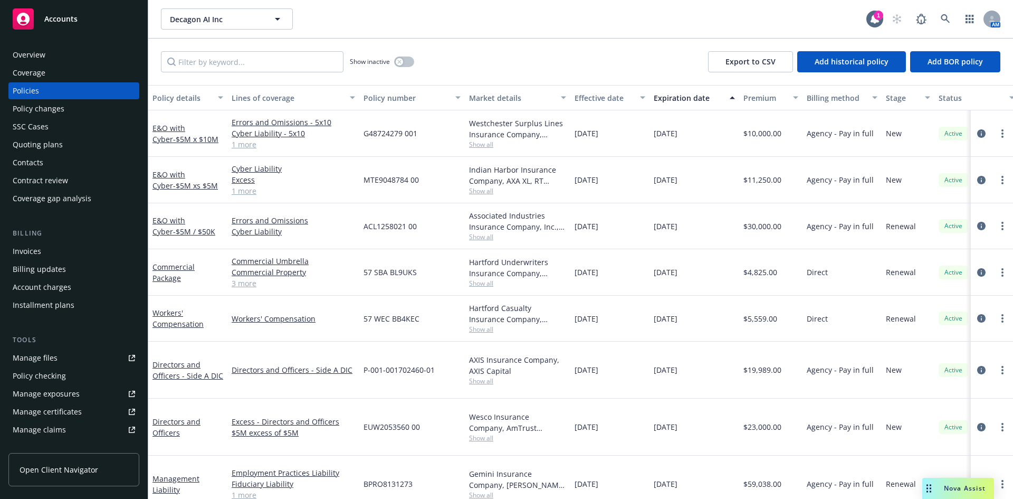
click at [40, 355] on div "Manage files" at bounding box center [35, 357] width 45 height 17
click at [171, 39] on div "Show inactive Export to CSV Add historical policy Add BOR policy" at bounding box center [580, 62] width 865 height 46
click at [178, 271] on link "Commercial Package" at bounding box center [174, 272] width 42 height 21
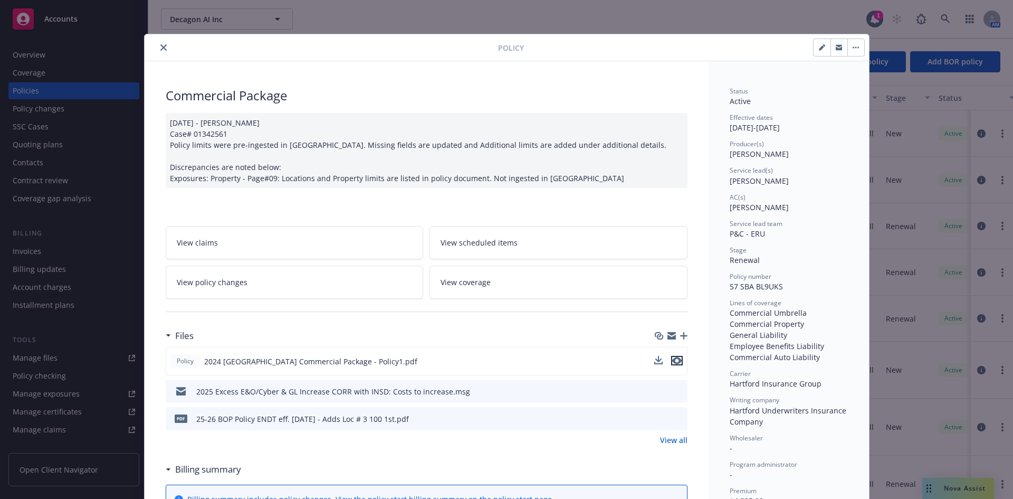
click at [673, 363] on icon "preview file" at bounding box center [676, 360] width 9 height 7
click at [157, 44] on button "close" at bounding box center [163, 47] width 13 height 13
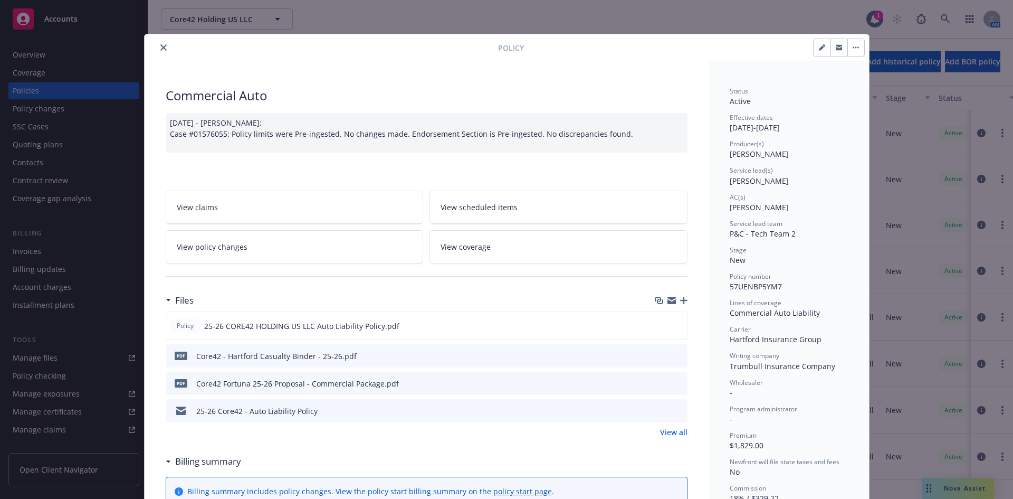
click at [157, 50] on button "close" at bounding box center [163, 47] width 13 height 13
click at [161, 47] on icon "close" at bounding box center [163, 47] width 6 height 6
click at [161, 46] on icon "close" at bounding box center [163, 47] width 6 height 6
click at [157, 47] on button "close" at bounding box center [163, 47] width 13 height 13
click at [160, 49] on icon "close" at bounding box center [163, 47] width 6 height 6
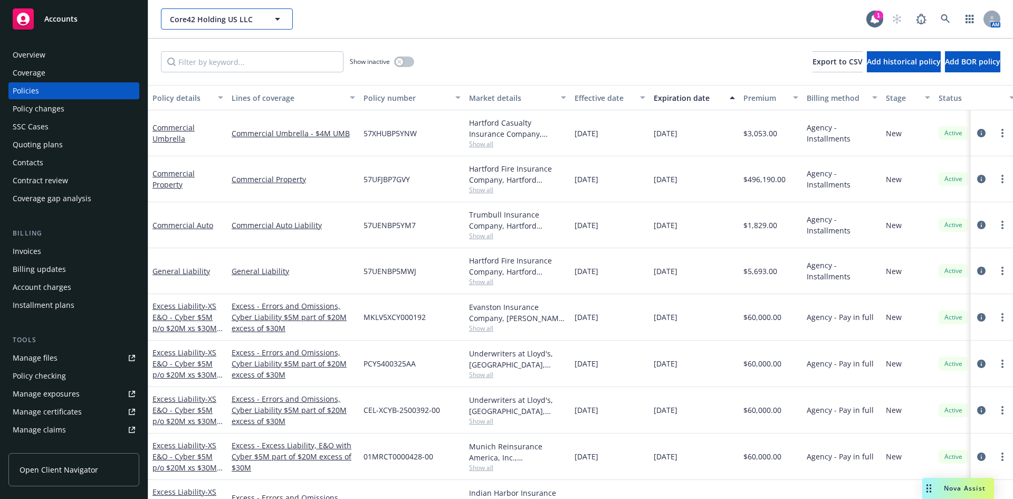
click at [242, 21] on span "Core42 Holding US LLC" at bounding box center [215, 19] width 91 height 11
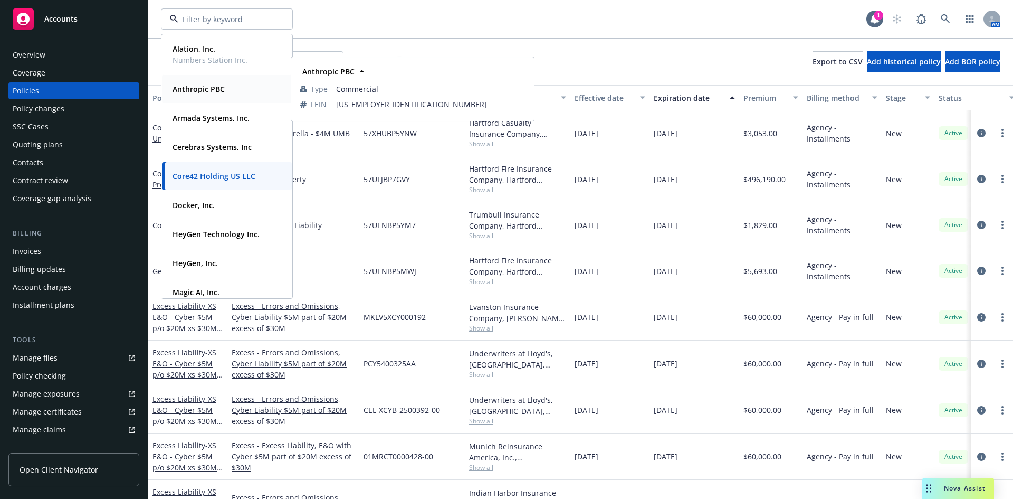
click at [197, 92] on strong "Anthropic PBC" at bounding box center [199, 89] width 52 height 10
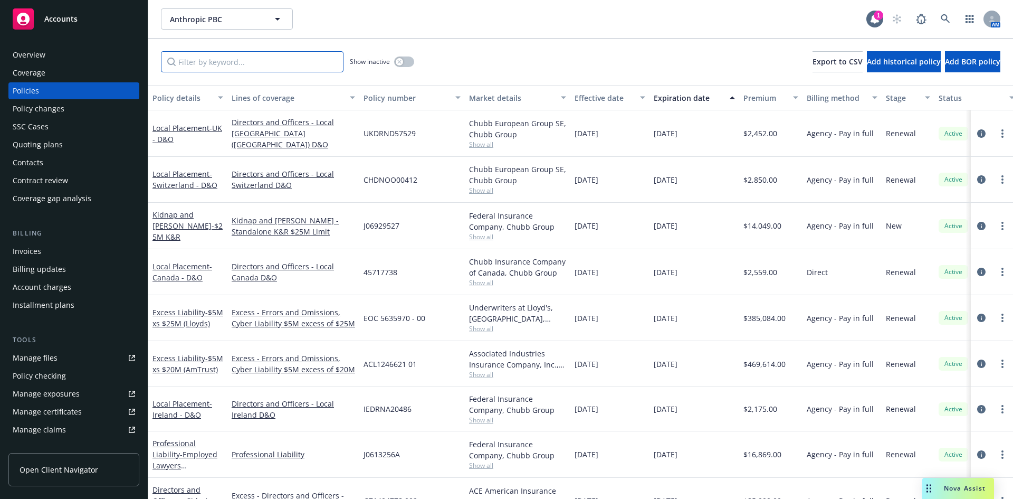
click at [186, 64] on input "Filter by keyword..." at bounding box center [252, 61] width 183 height 21
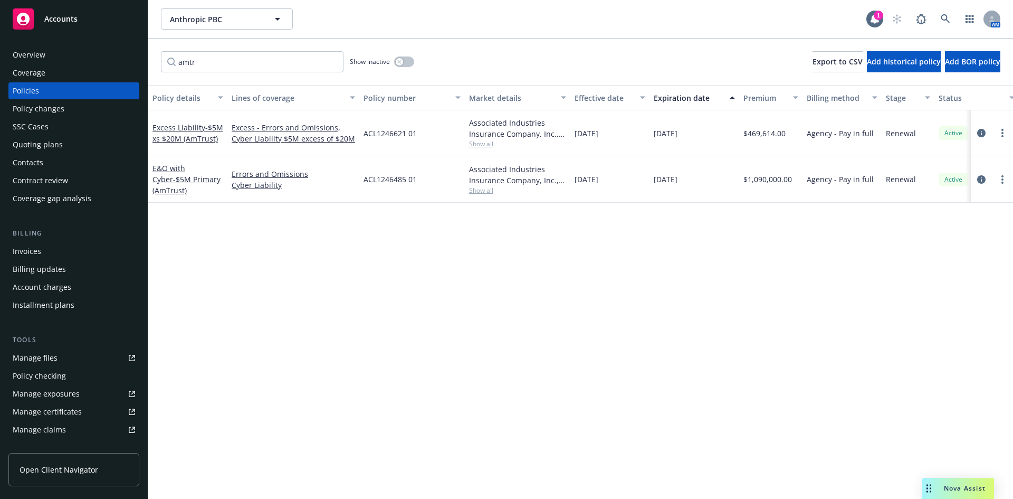
click at [176, 185] on div "E&O with Cyber - $5M Primary (AmTrust)" at bounding box center [188, 179] width 71 height 33
click at [173, 175] on span "- $5M Primary (AmTrust)" at bounding box center [187, 184] width 68 height 21
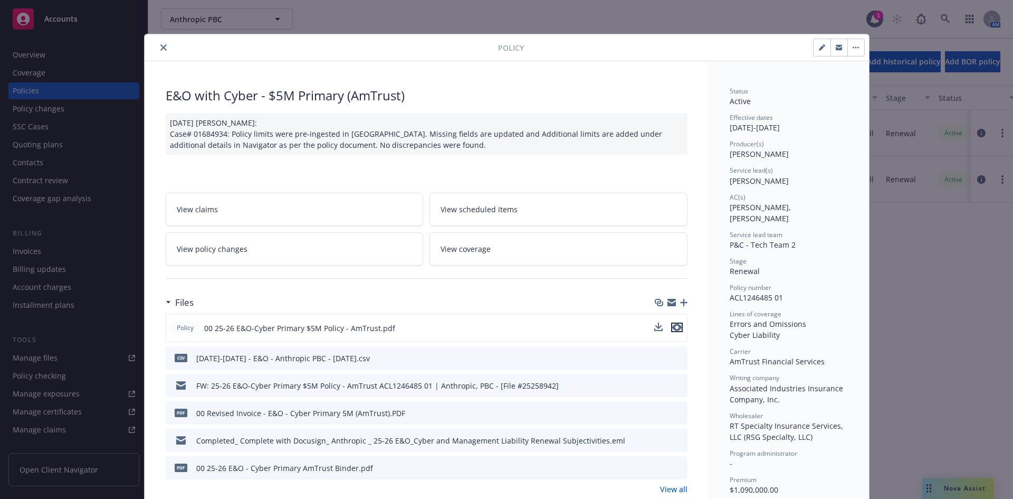
click at [674, 325] on icon "preview file" at bounding box center [676, 327] width 9 height 7
click at [160, 47] on icon "close" at bounding box center [163, 47] width 6 height 6
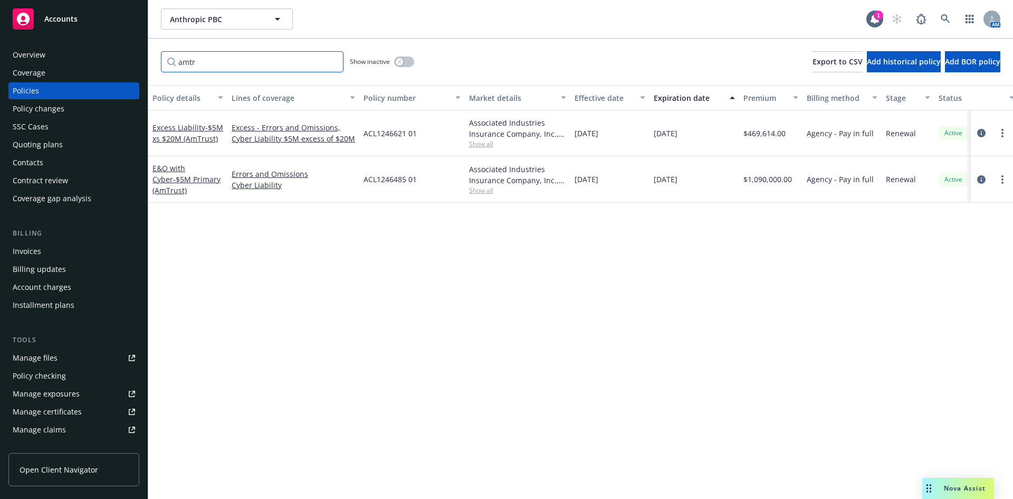
drag, startPoint x: 254, startPoint y: 65, endPoint x: 177, endPoint y: 47, distance: 79.2
click at [52, 62] on div "Accounts Overview Coverage Policies Policy changes SSC Cases Quoting plans Cont…" at bounding box center [506, 249] width 1013 height 499
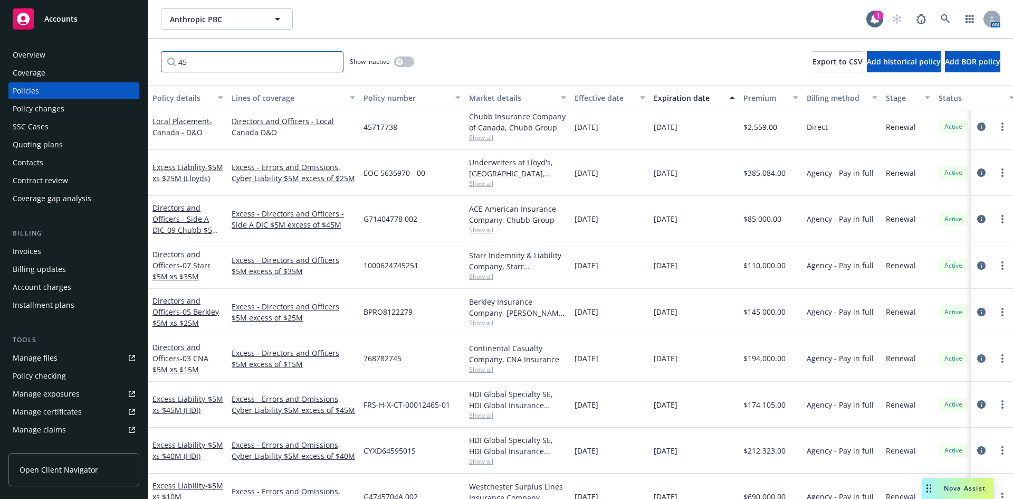
scroll to position [106, 0]
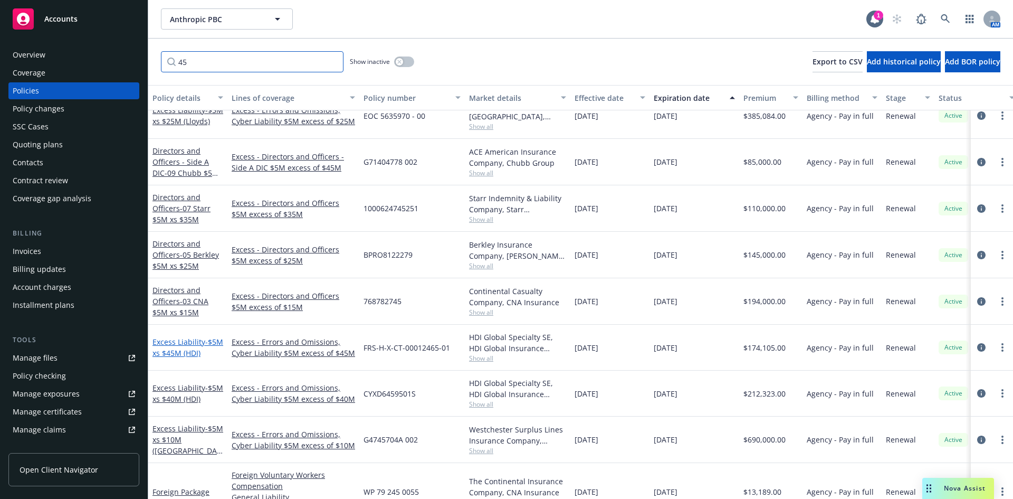
type input "45"
click at [180, 354] on span "- $5M xs $45M (HDI)" at bounding box center [188, 347] width 71 height 21
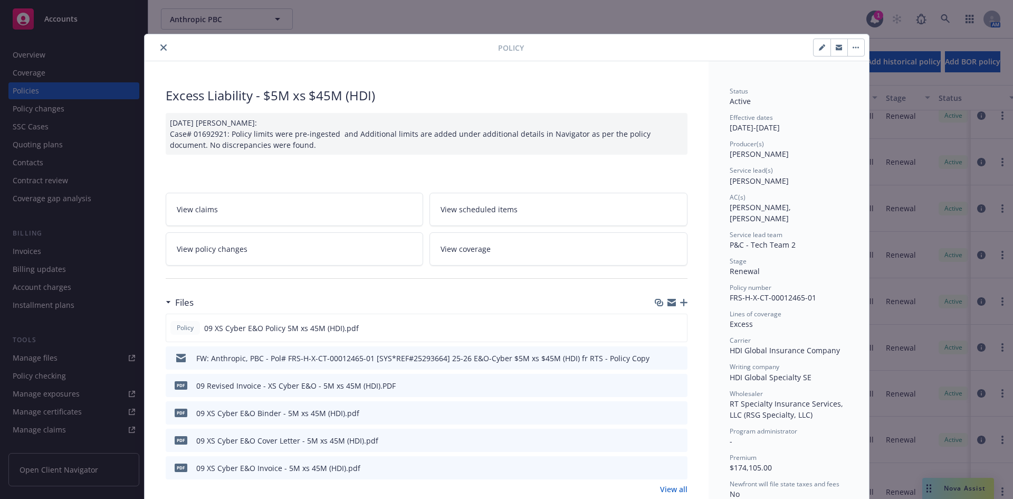
scroll to position [53, 0]
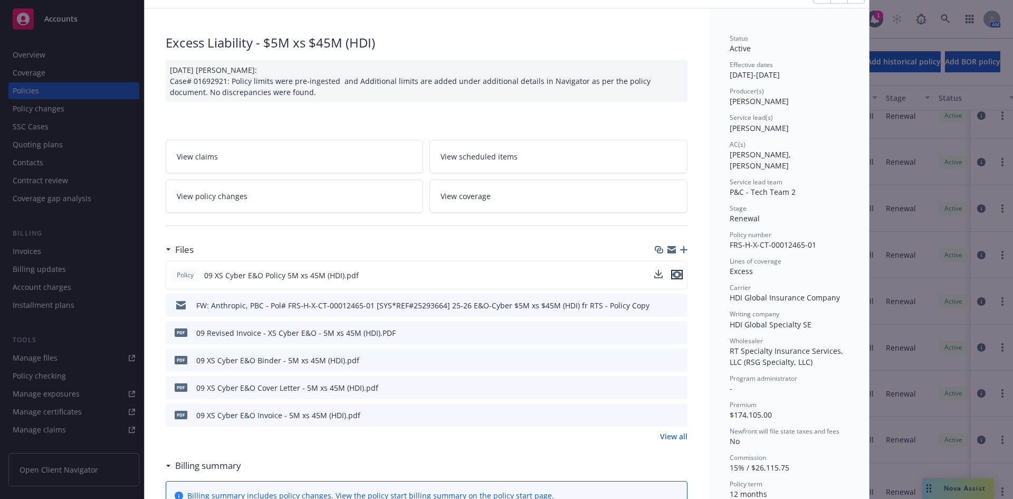
click at [676, 272] on icon "preview file" at bounding box center [676, 274] width 9 height 7
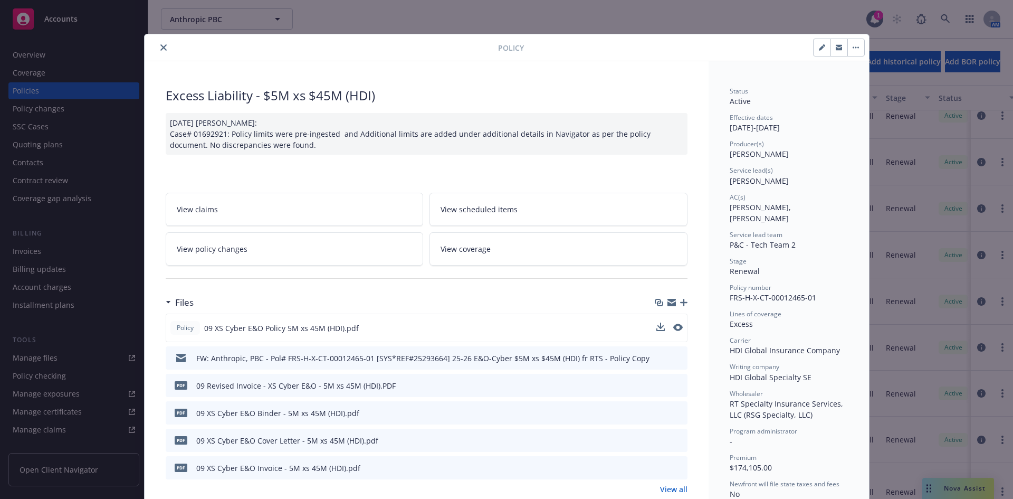
click at [157, 49] on button "close" at bounding box center [163, 47] width 13 height 13
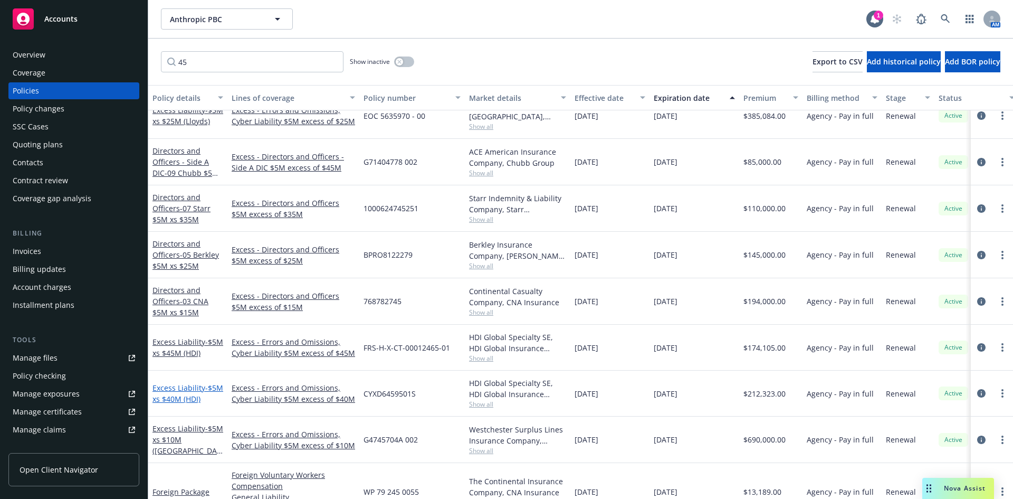
click at [197, 397] on span "- $5M xs $40M (HDI)" at bounding box center [188, 393] width 71 height 21
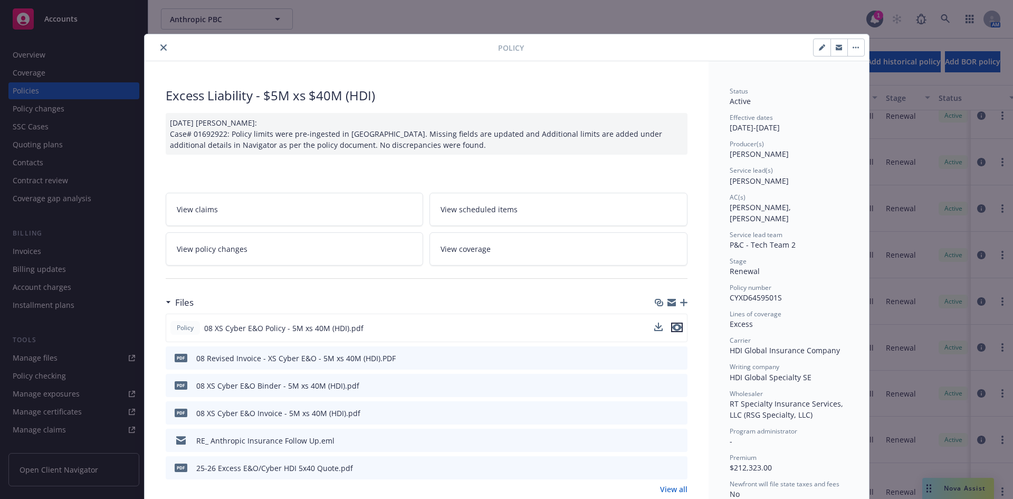
click at [677, 325] on icon "preview file" at bounding box center [676, 327] width 9 height 7
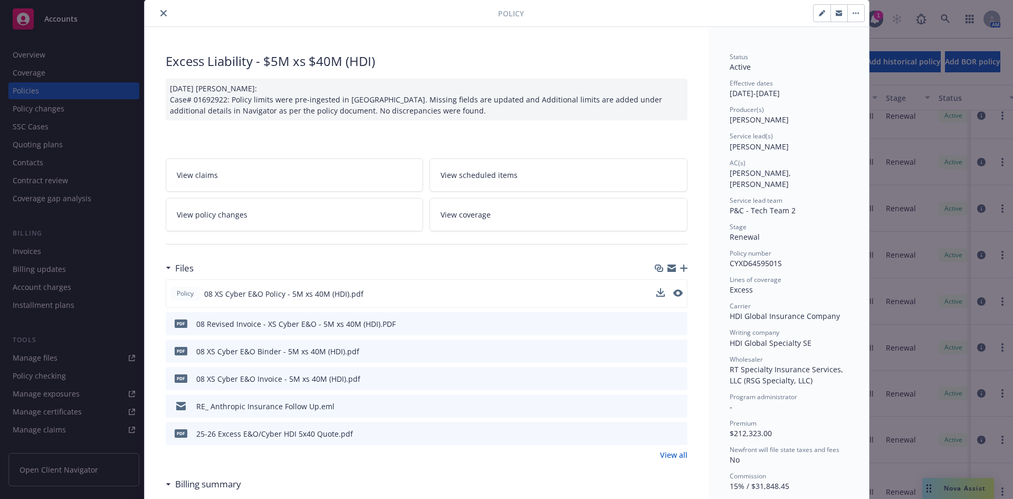
scroll to position [53, 0]
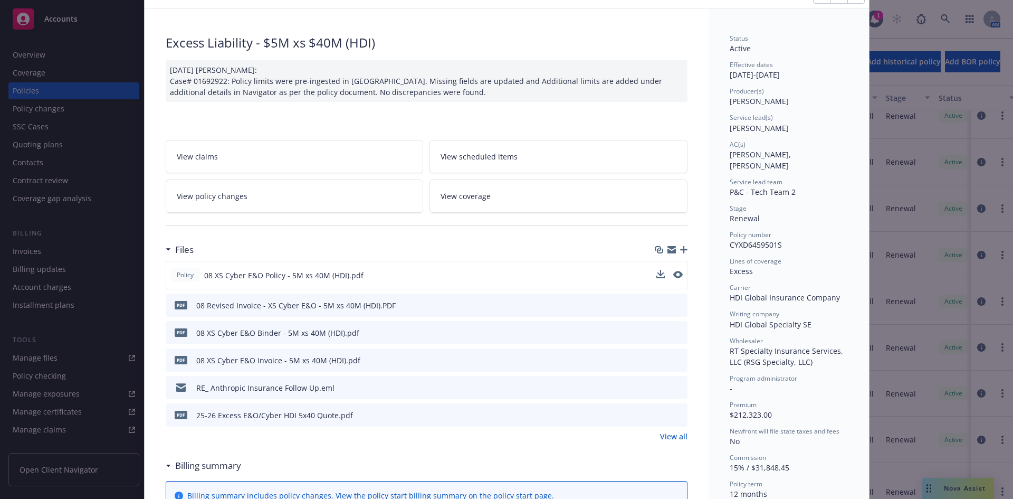
click at [675, 435] on link "View all" at bounding box center [673, 436] width 27 height 11
